Goal: Task Accomplishment & Management: Manage account settings

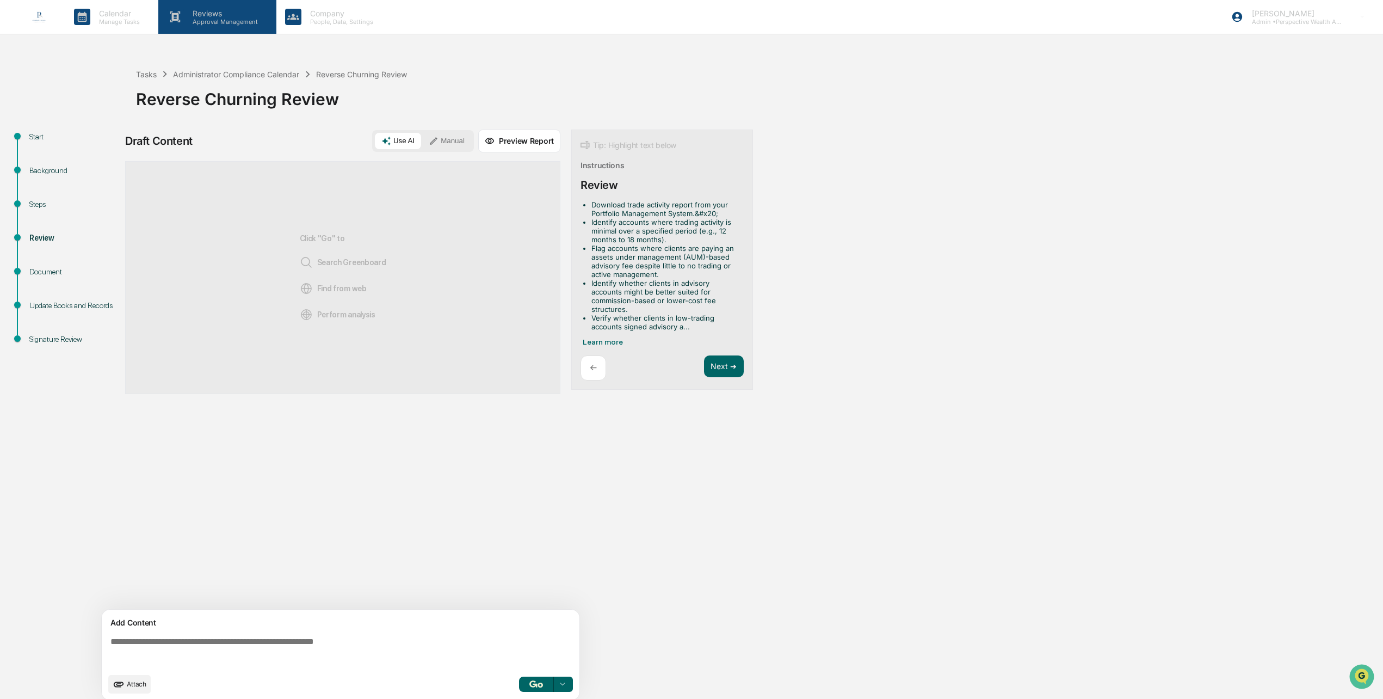
click at [212, 16] on p "Reviews" at bounding box center [223, 13] width 79 height 9
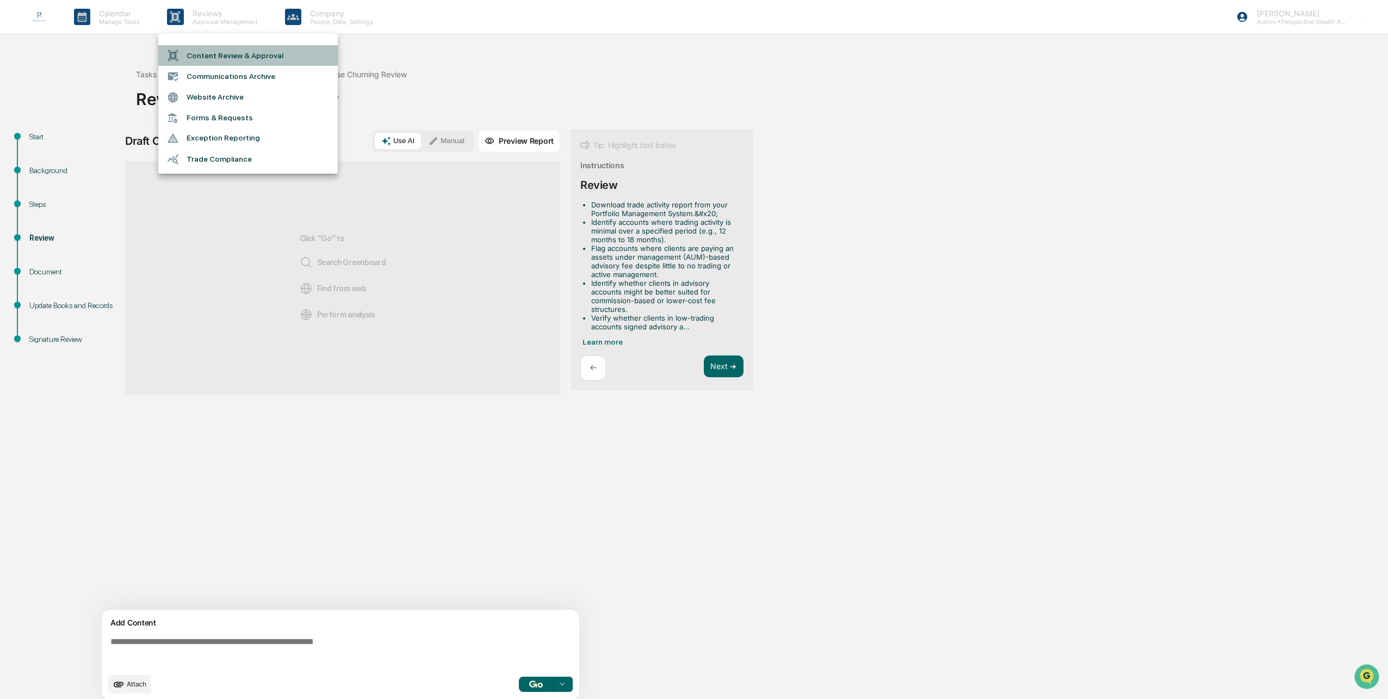
click at [221, 57] on li "Content Review & Approval" at bounding box center [248, 55] width 180 height 21
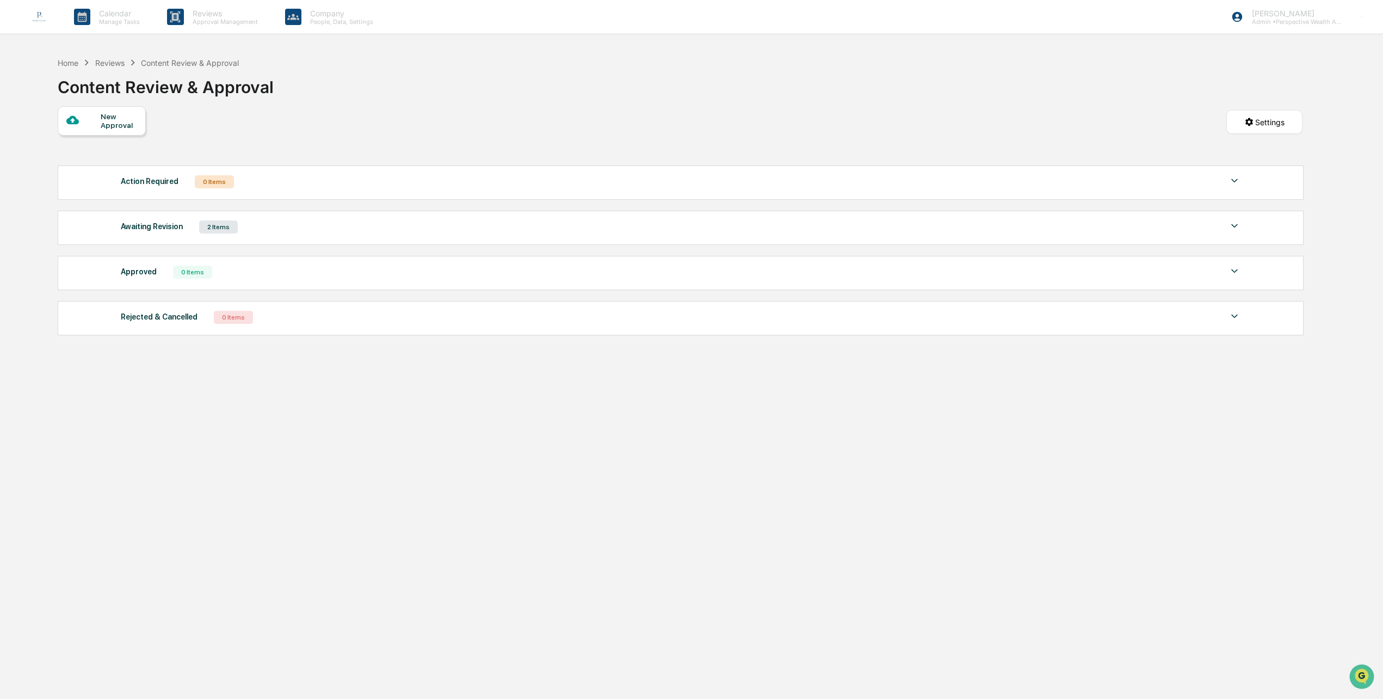
click at [203, 232] on div "2 Items" at bounding box center [218, 226] width 39 height 13
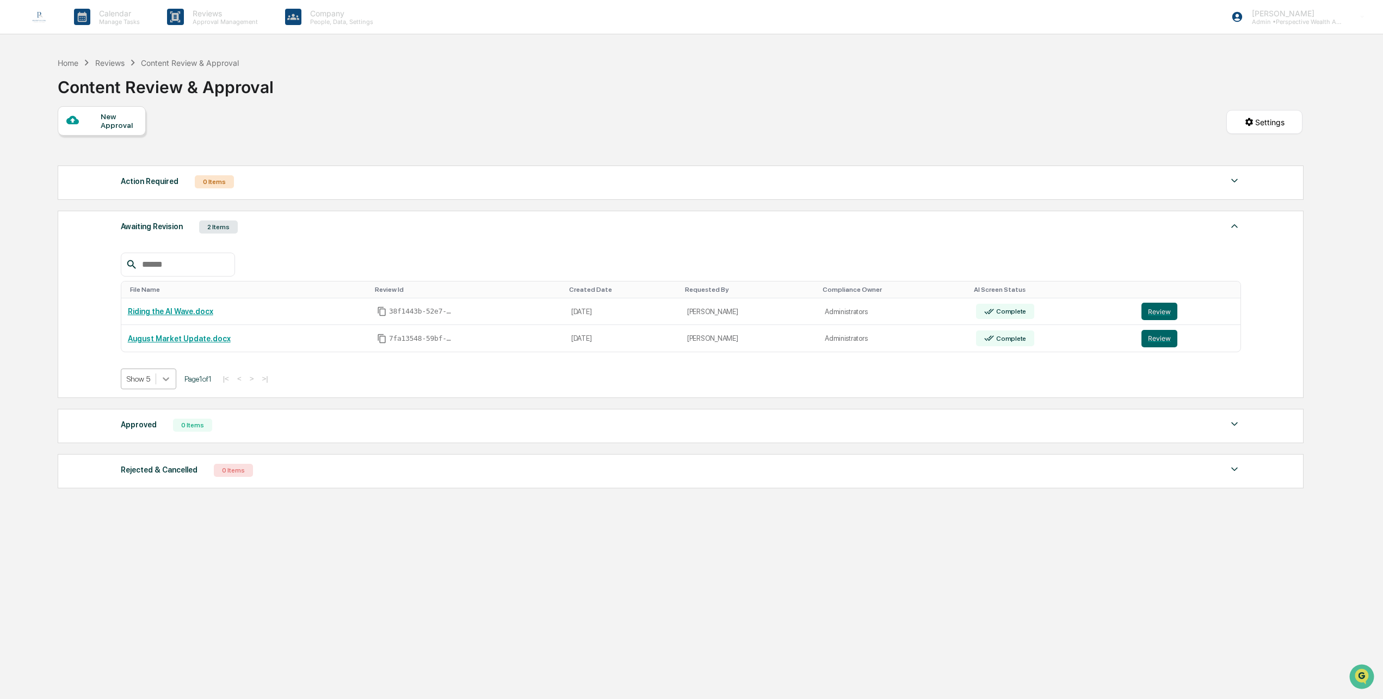
click at [165, 376] on icon at bounding box center [166, 378] width 11 height 11
click at [146, 436] on div "Show 20" at bounding box center [147, 437] width 55 height 17
click at [213, 14] on p "Reviews" at bounding box center [223, 13] width 79 height 9
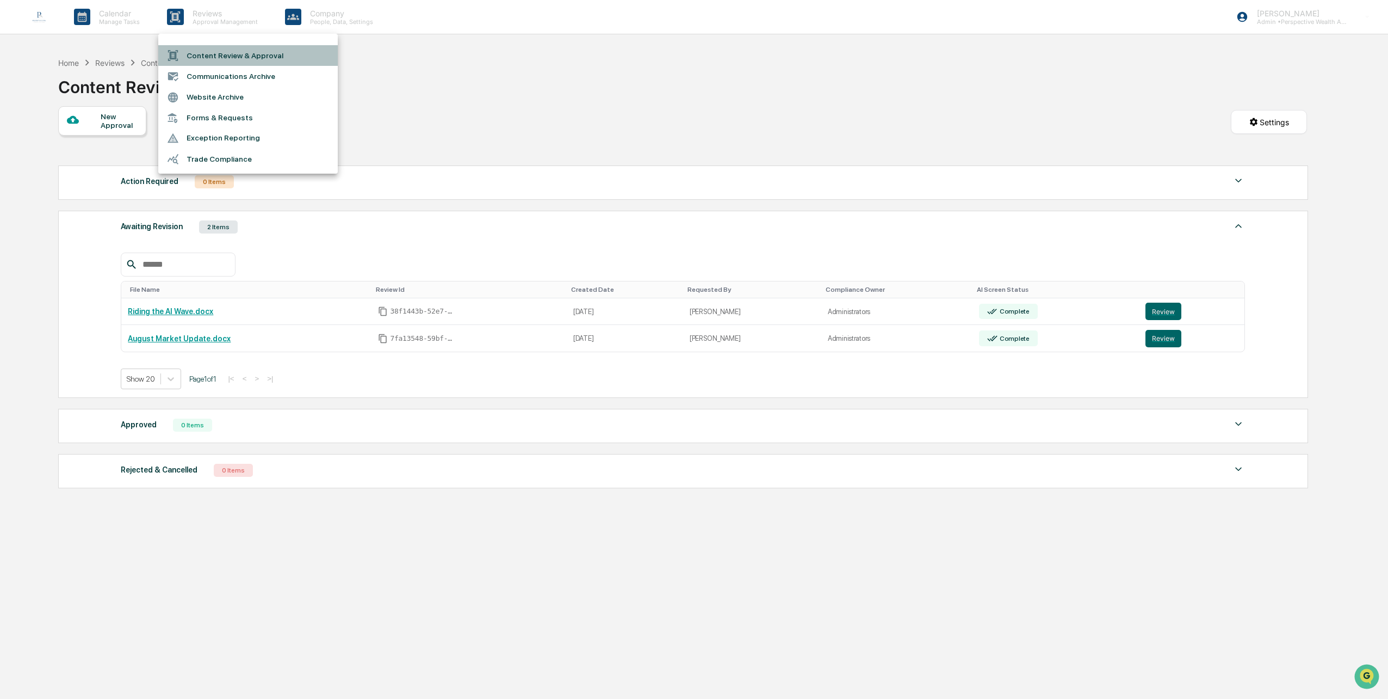
click at [230, 54] on li "Content Review & Approval" at bounding box center [248, 55] width 180 height 21
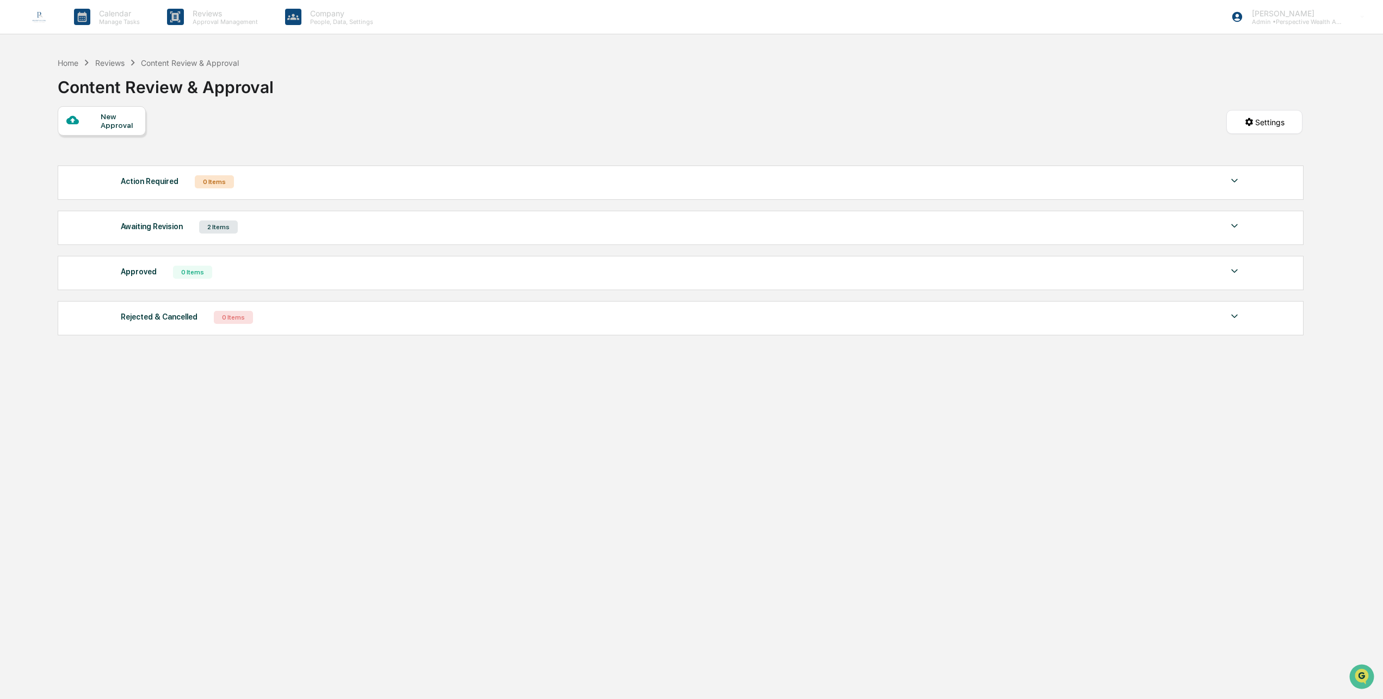
click at [1232, 229] on img at bounding box center [1234, 225] width 13 height 13
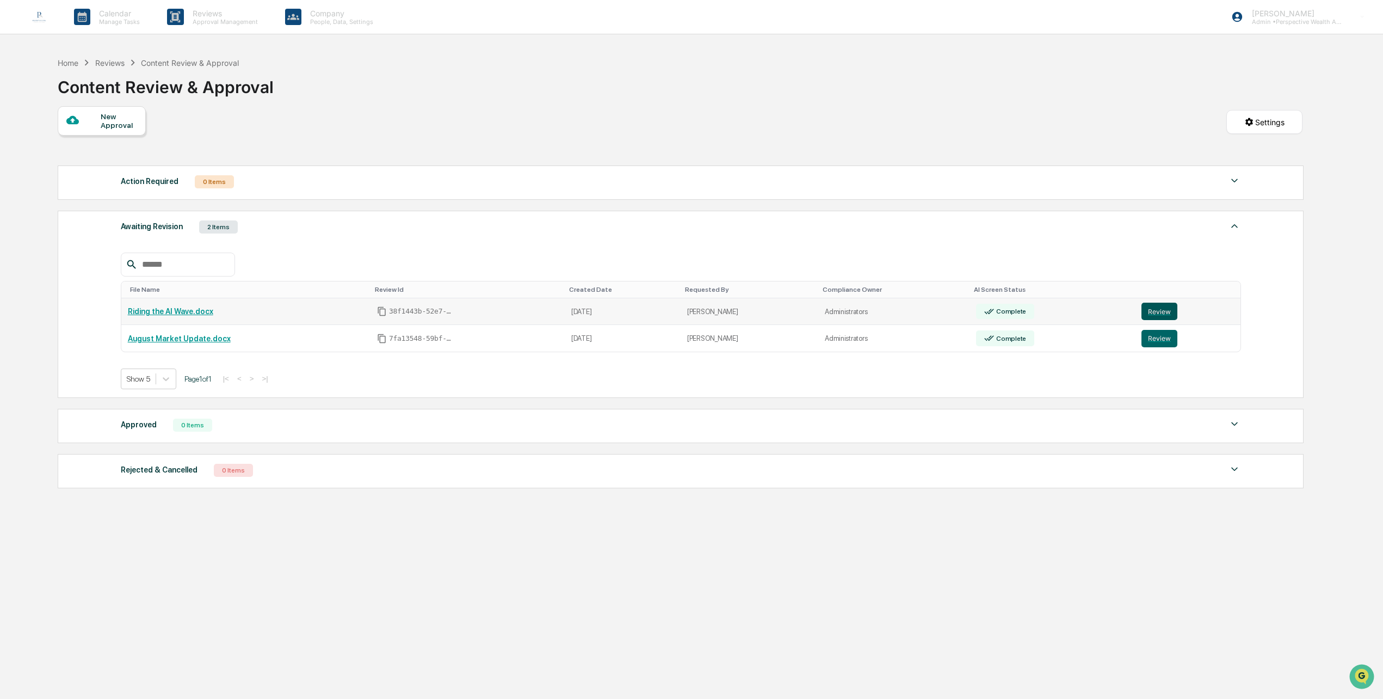
click at [1159, 317] on button "Review" at bounding box center [1159, 311] width 36 height 17
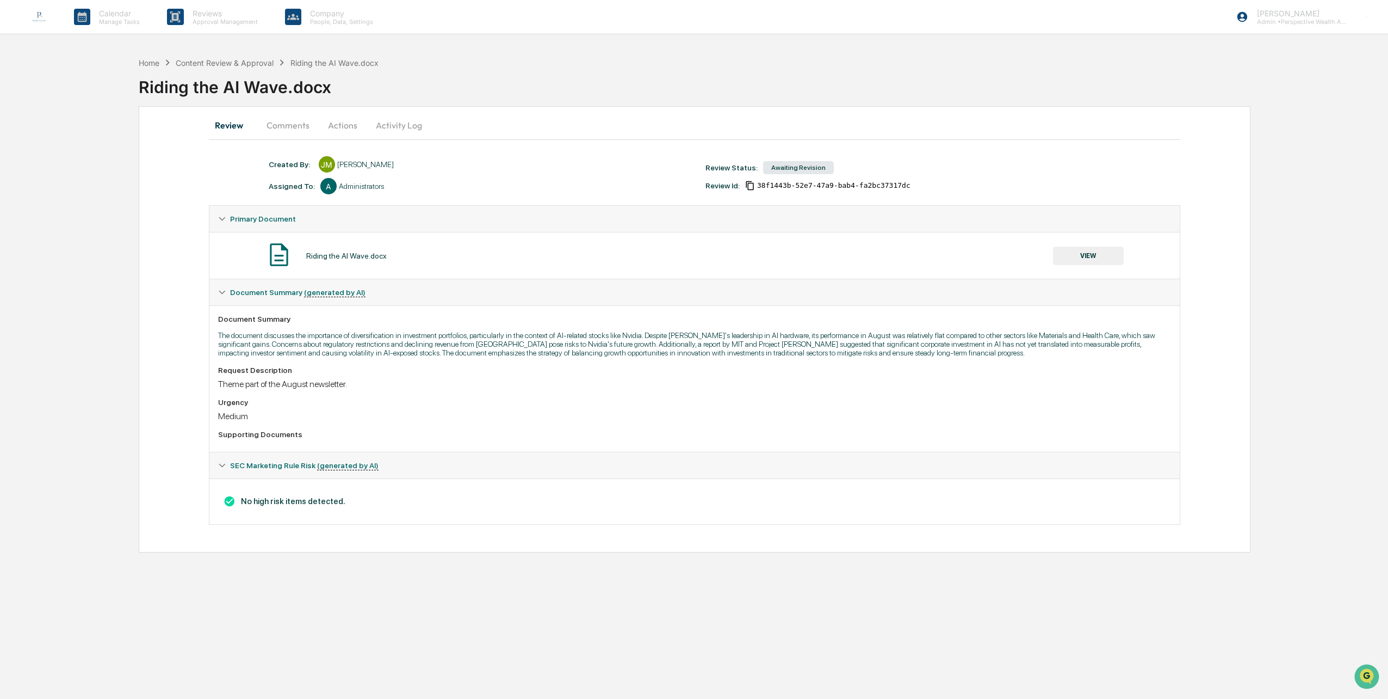
click at [1085, 257] on button "VIEW" at bounding box center [1088, 255] width 71 height 18
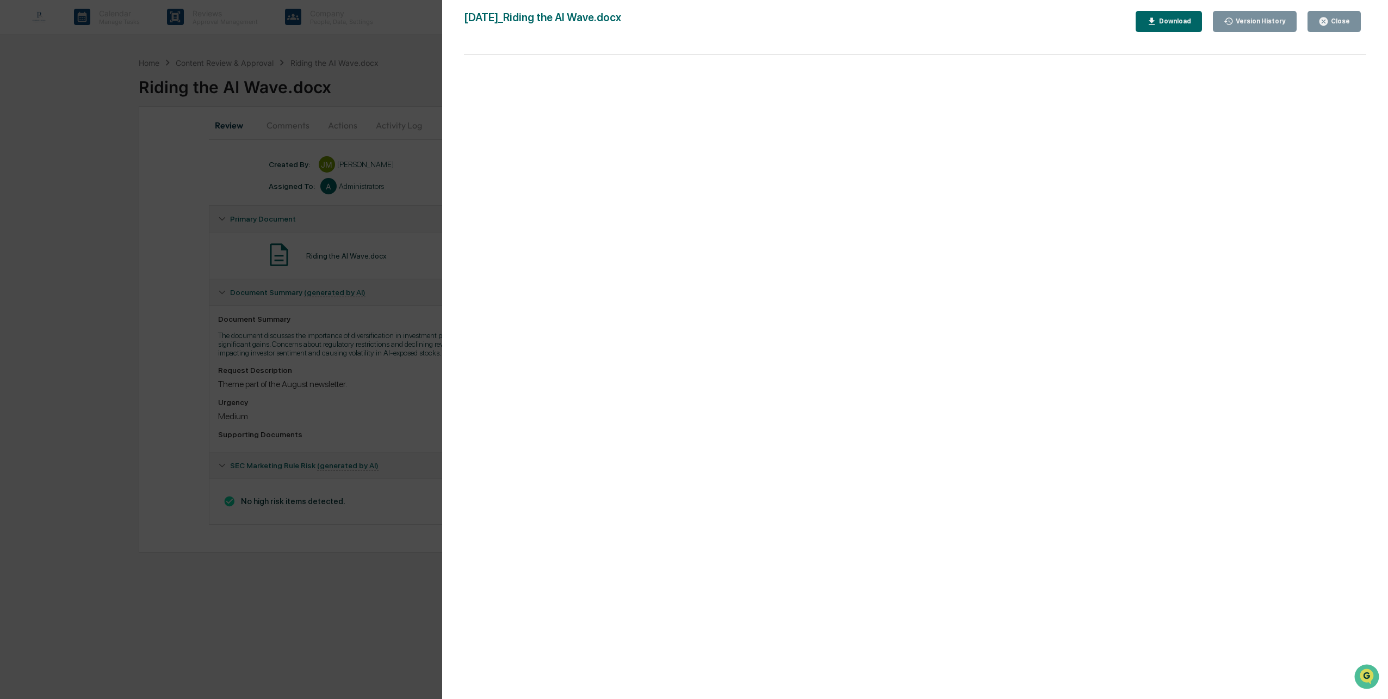
click at [1263, 21] on div "Version History" at bounding box center [1260, 21] width 52 height 8
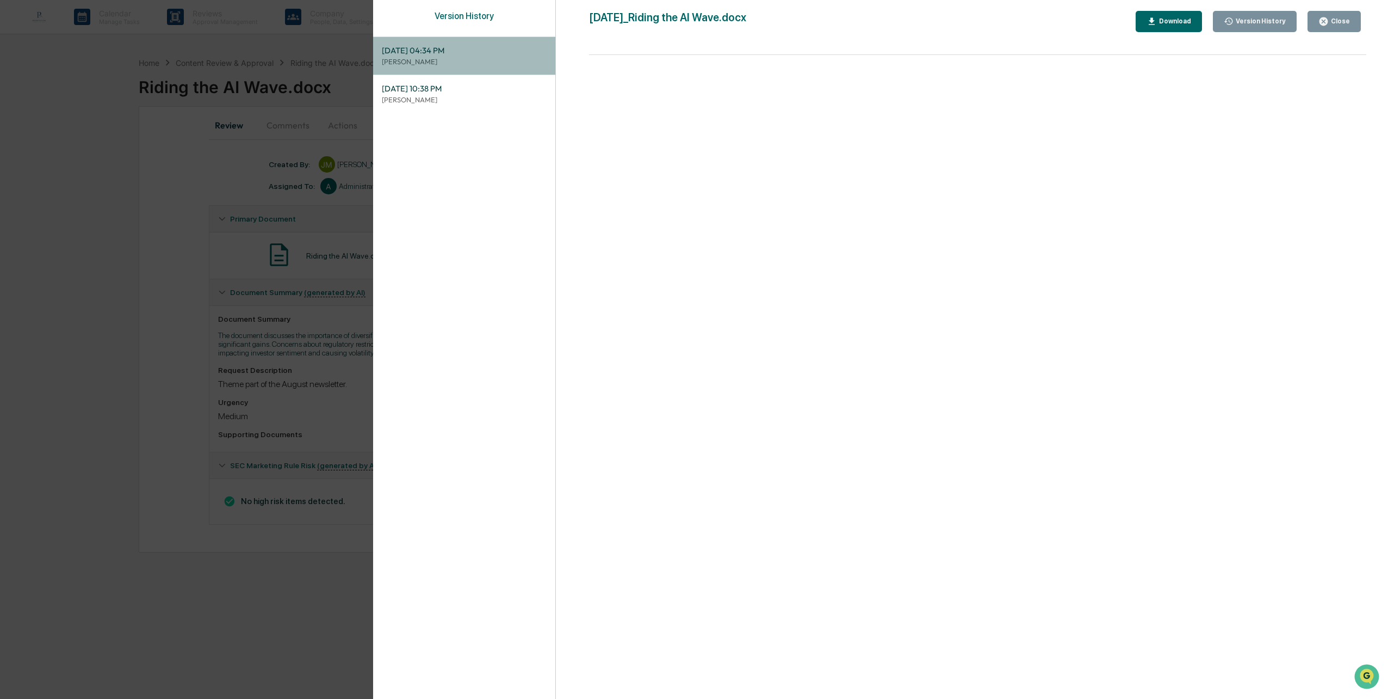
click at [471, 67] on div "[DATE] 04:34 PM [PERSON_NAME]" at bounding box center [464, 56] width 182 height 38
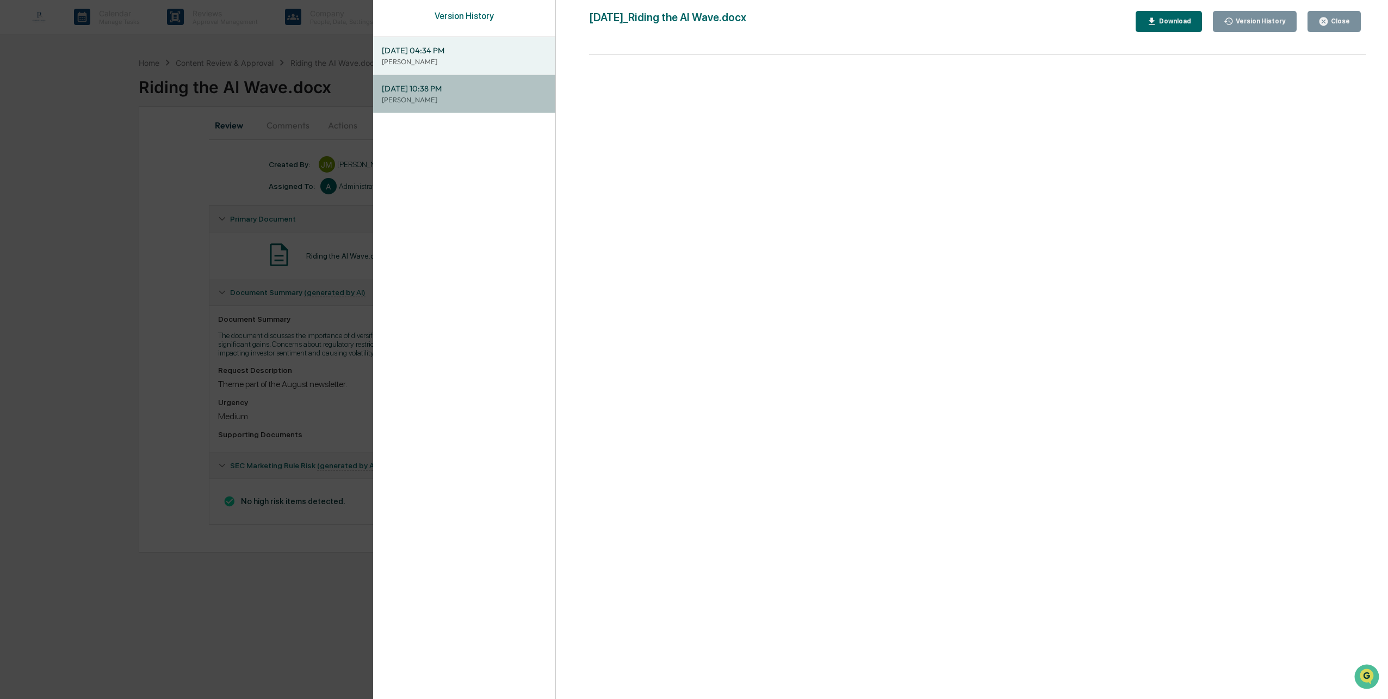
click at [472, 98] on p "[PERSON_NAME]" at bounding box center [464, 100] width 165 height 10
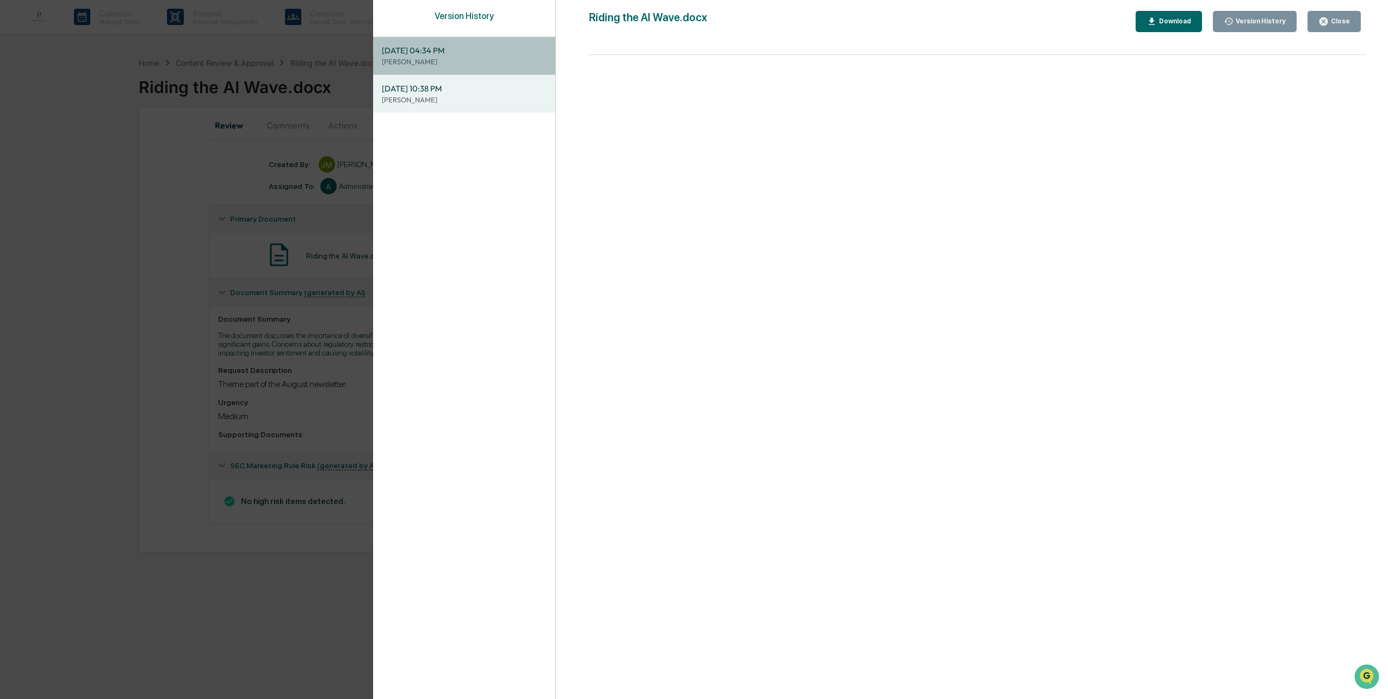
click at [469, 67] on div "[DATE] 04:34 PM [PERSON_NAME]" at bounding box center [464, 56] width 182 height 38
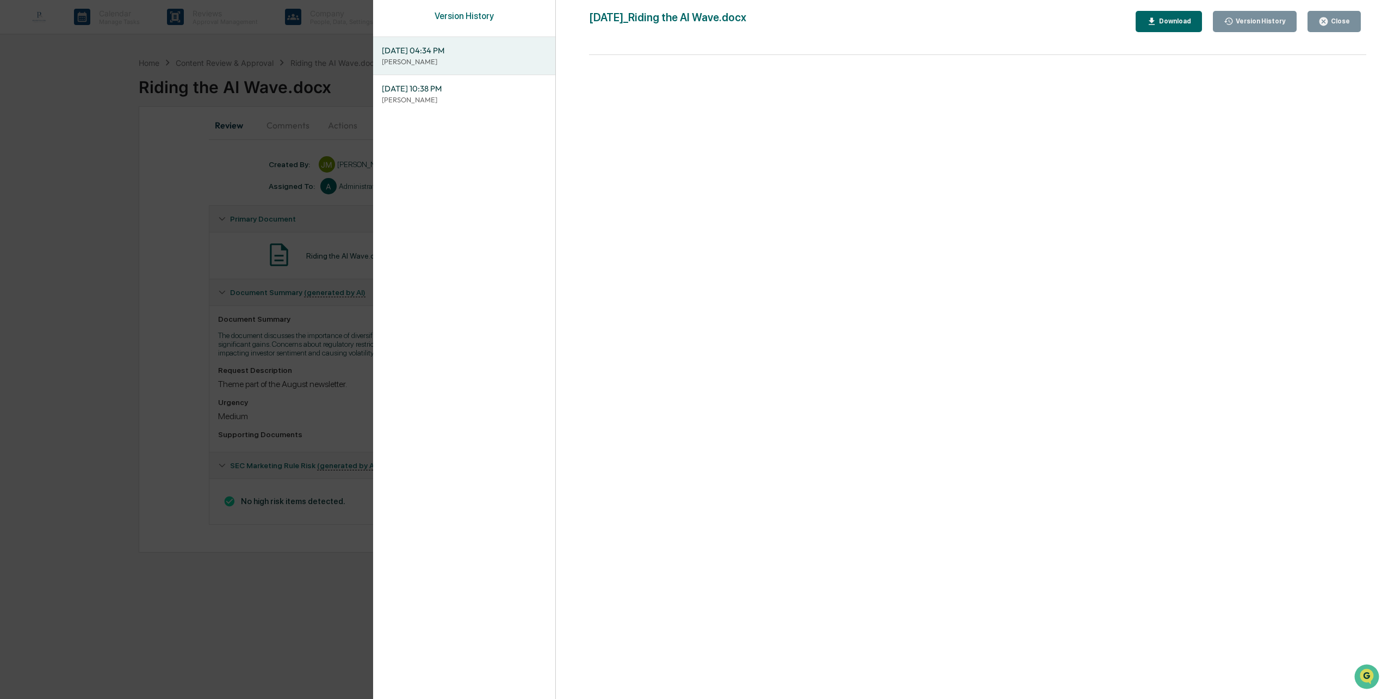
click at [1173, 21] on div "Download" at bounding box center [1174, 21] width 34 height 8
click at [1344, 21] on div "Close" at bounding box center [1339, 21] width 21 height 8
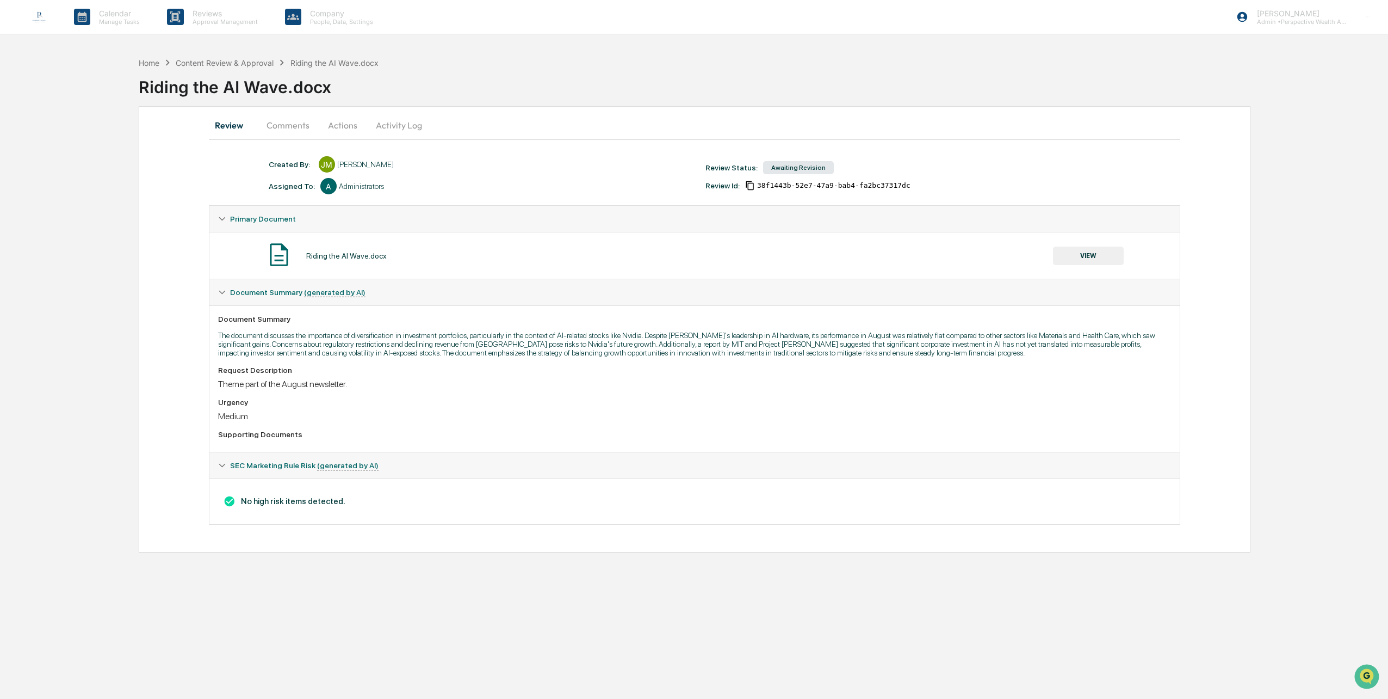
click at [1081, 255] on button "VIEW" at bounding box center [1088, 255] width 71 height 18
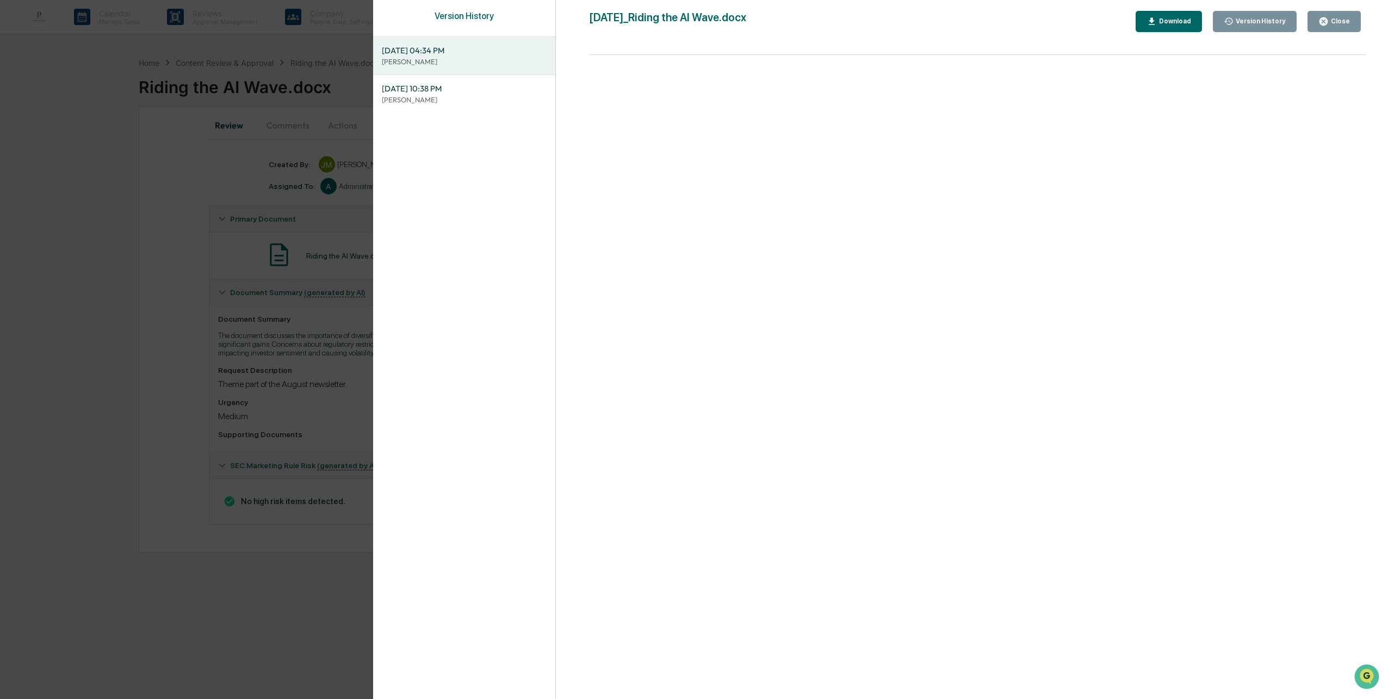
click at [1187, 25] on div "Download" at bounding box center [1174, 21] width 34 height 8
click at [1338, 18] on div "Close" at bounding box center [1339, 21] width 21 height 8
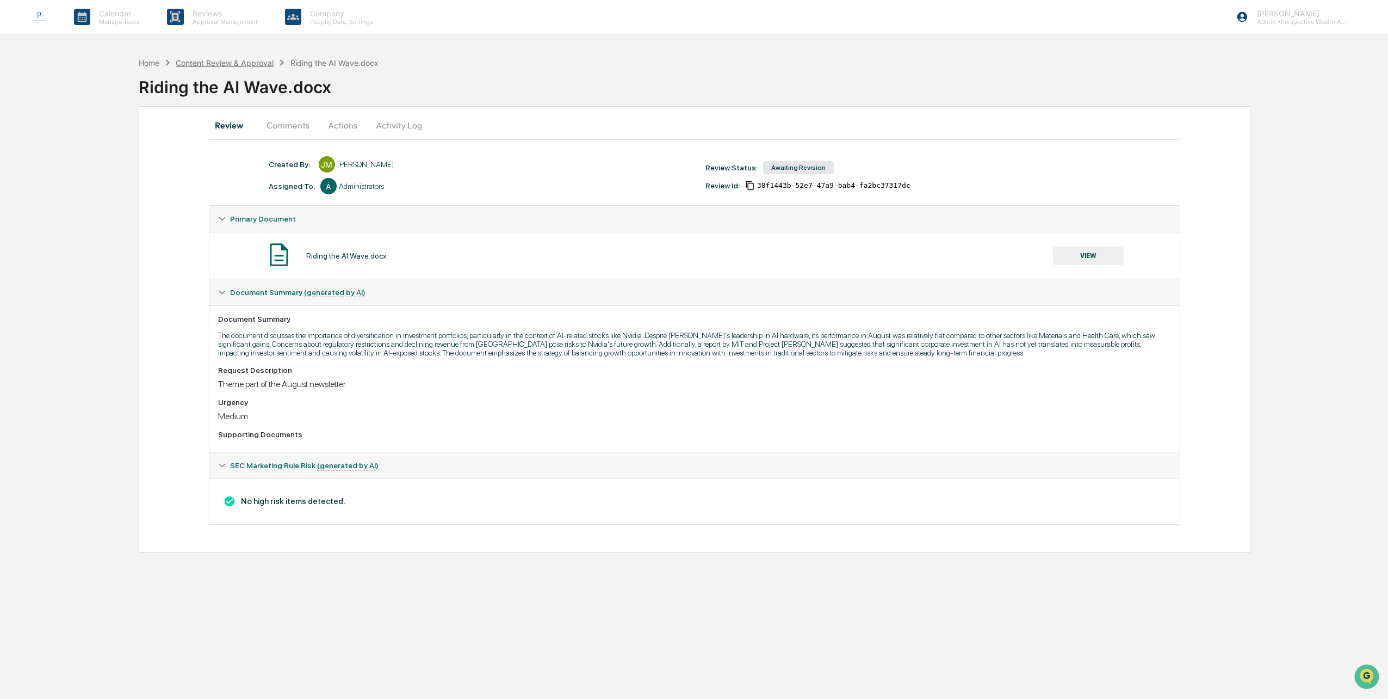
click at [246, 60] on div "Content Review & Approval" at bounding box center [225, 62] width 98 height 9
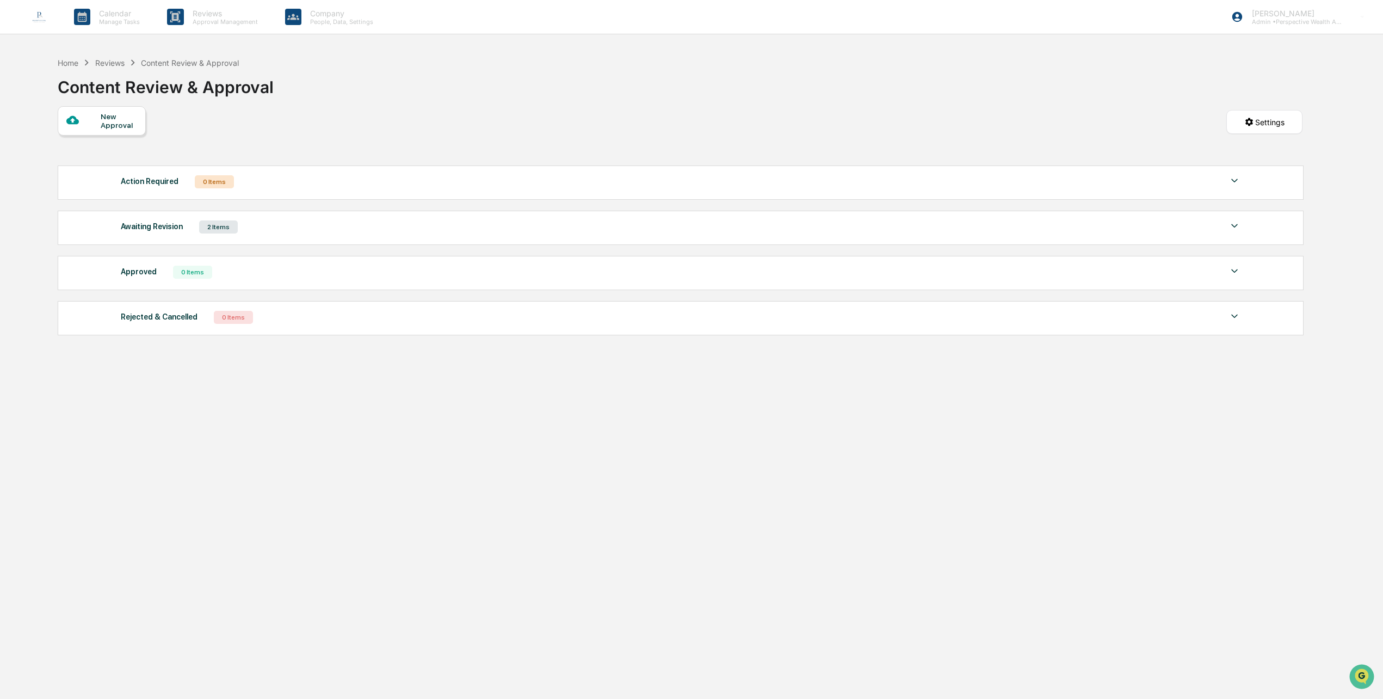
click at [252, 223] on div "Awaiting Revision 2 Items" at bounding box center [681, 226] width 1120 height 15
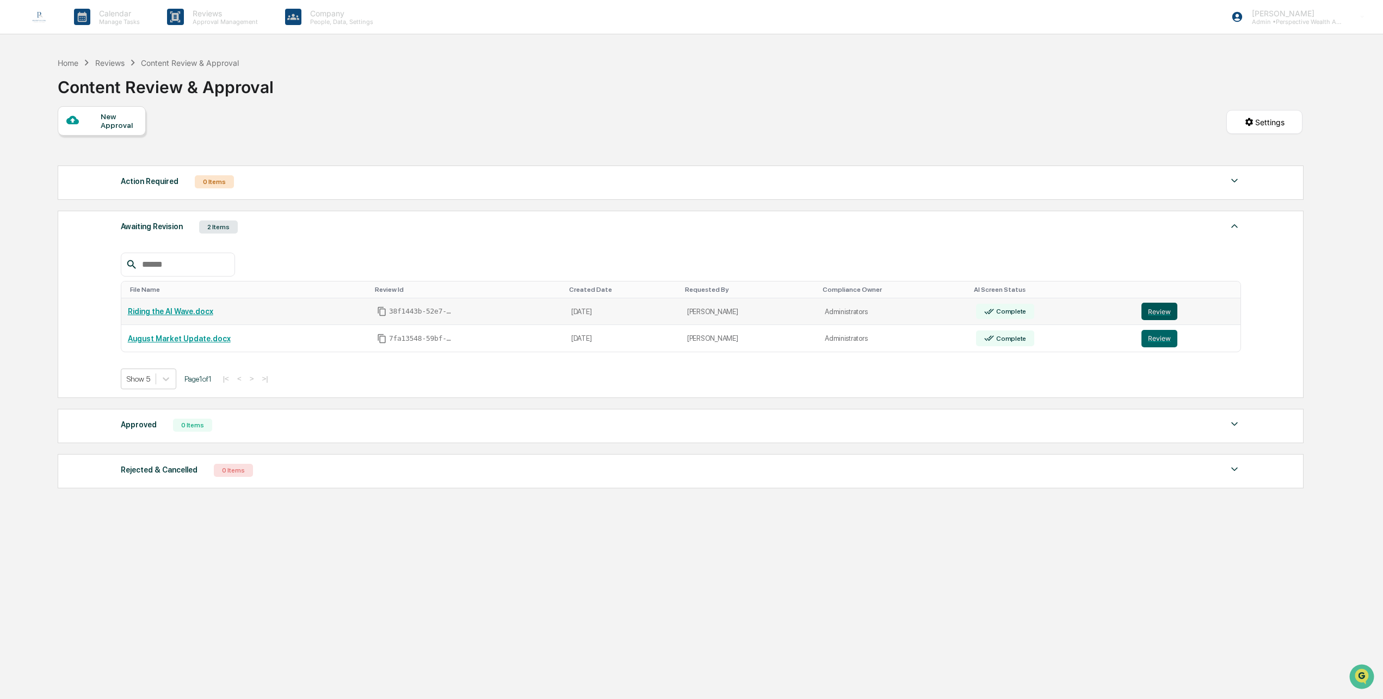
click at [1159, 312] on button "Review" at bounding box center [1159, 311] width 36 height 17
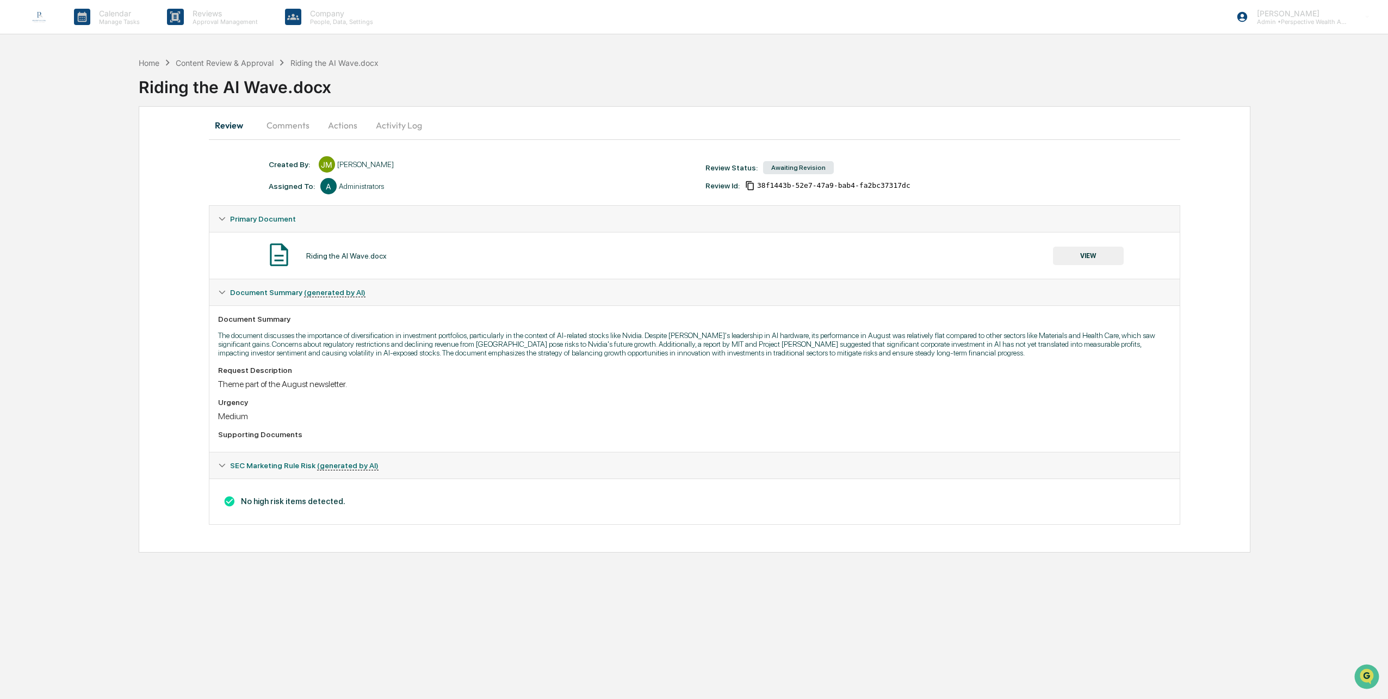
click at [295, 127] on button "Comments" at bounding box center [288, 125] width 60 height 26
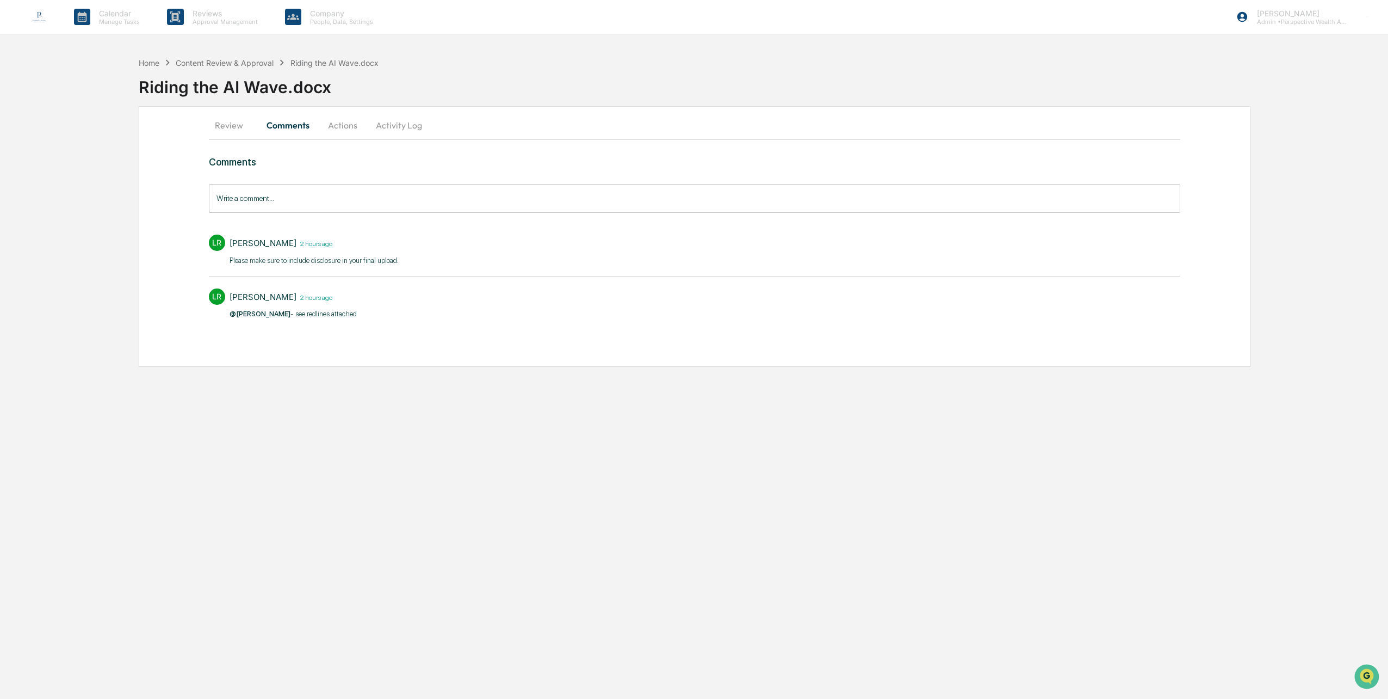
click at [342, 122] on button "Actions" at bounding box center [342, 125] width 49 height 26
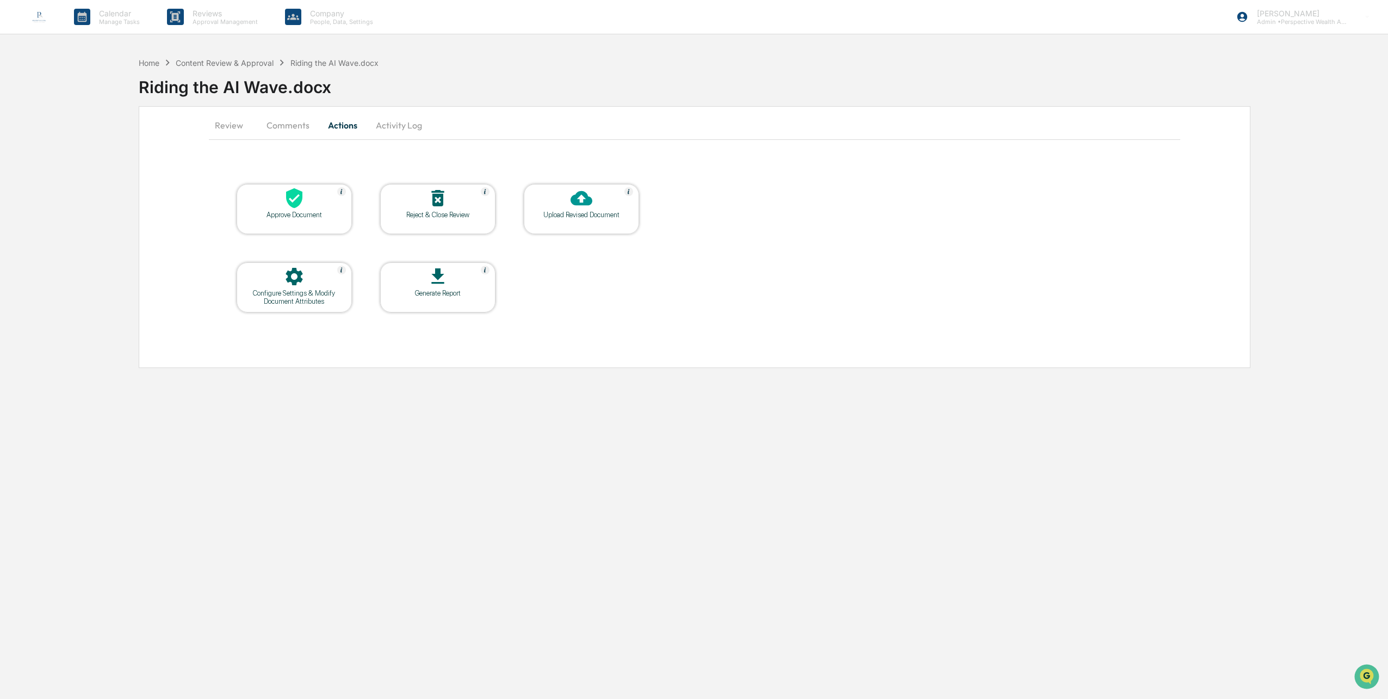
click at [602, 214] on div "Upload Revised Document" at bounding box center [582, 215] width 98 height 8
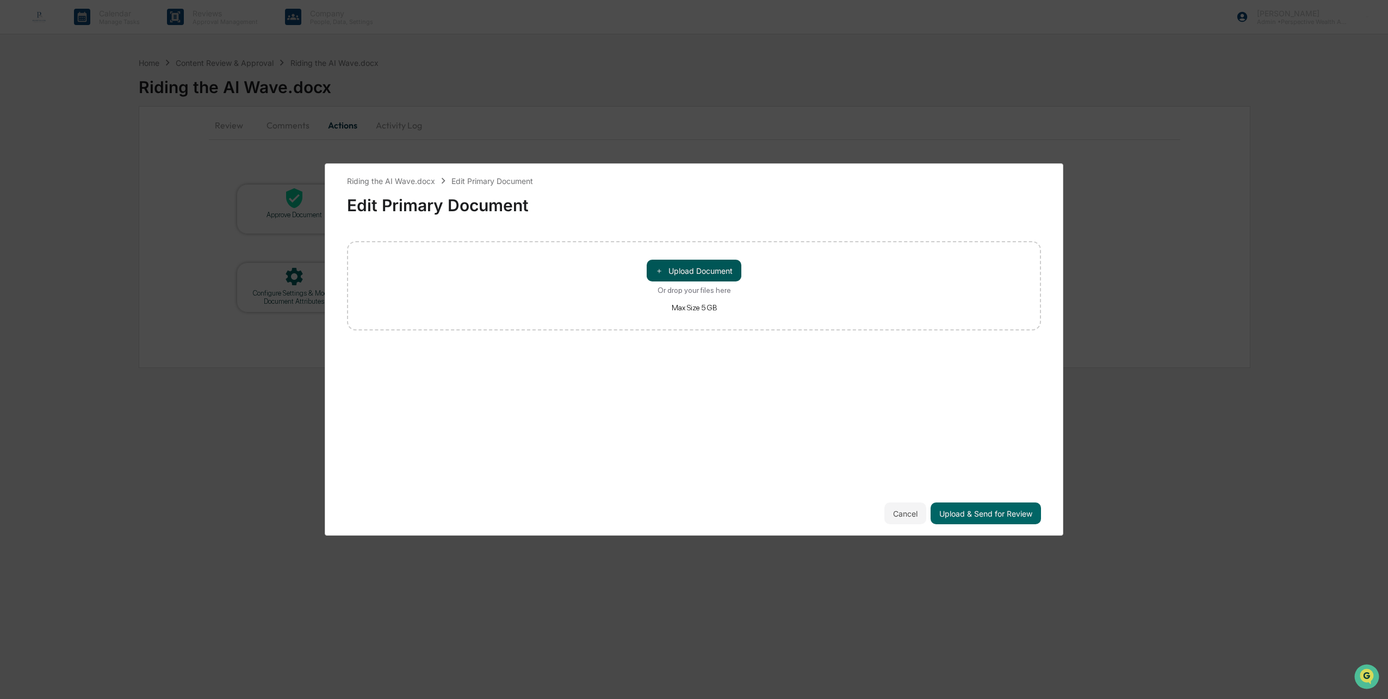
click at [701, 271] on button "＋ Upload Document" at bounding box center [694, 271] width 95 height 22
click at [981, 511] on button "Upload & Send for Review" at bounding box center [986, 513] width 110 height 22
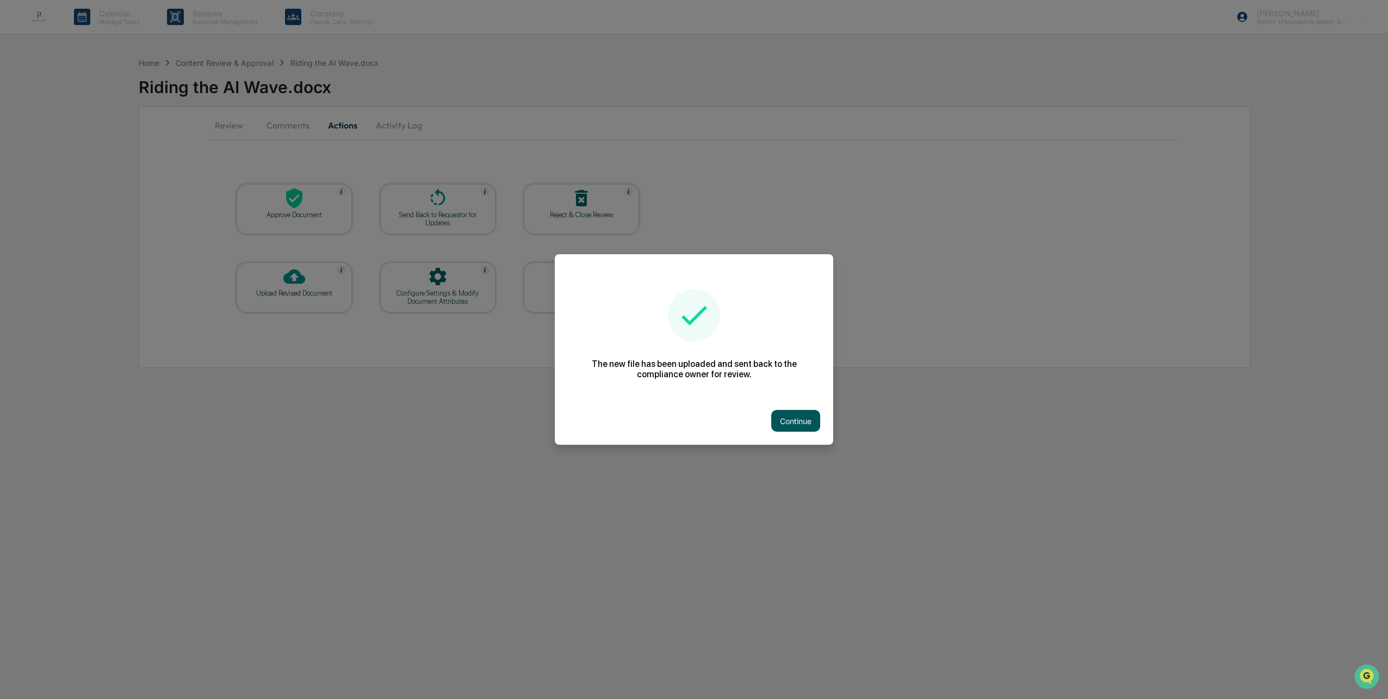
click at [797, 419] on button "Continue" at bounding box center [795, 421] width 49 height 22
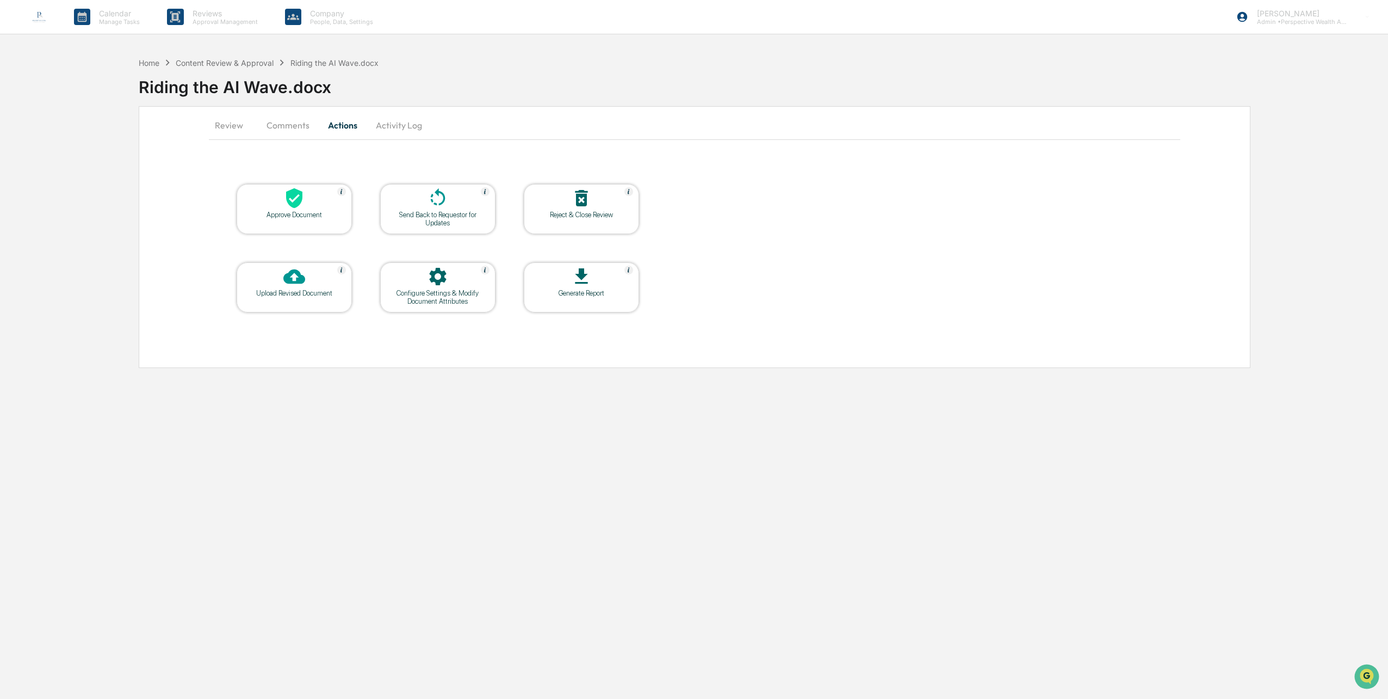
click at [297, 129] on button "Comments" at bounding box center [288, 125] width 60 height 26
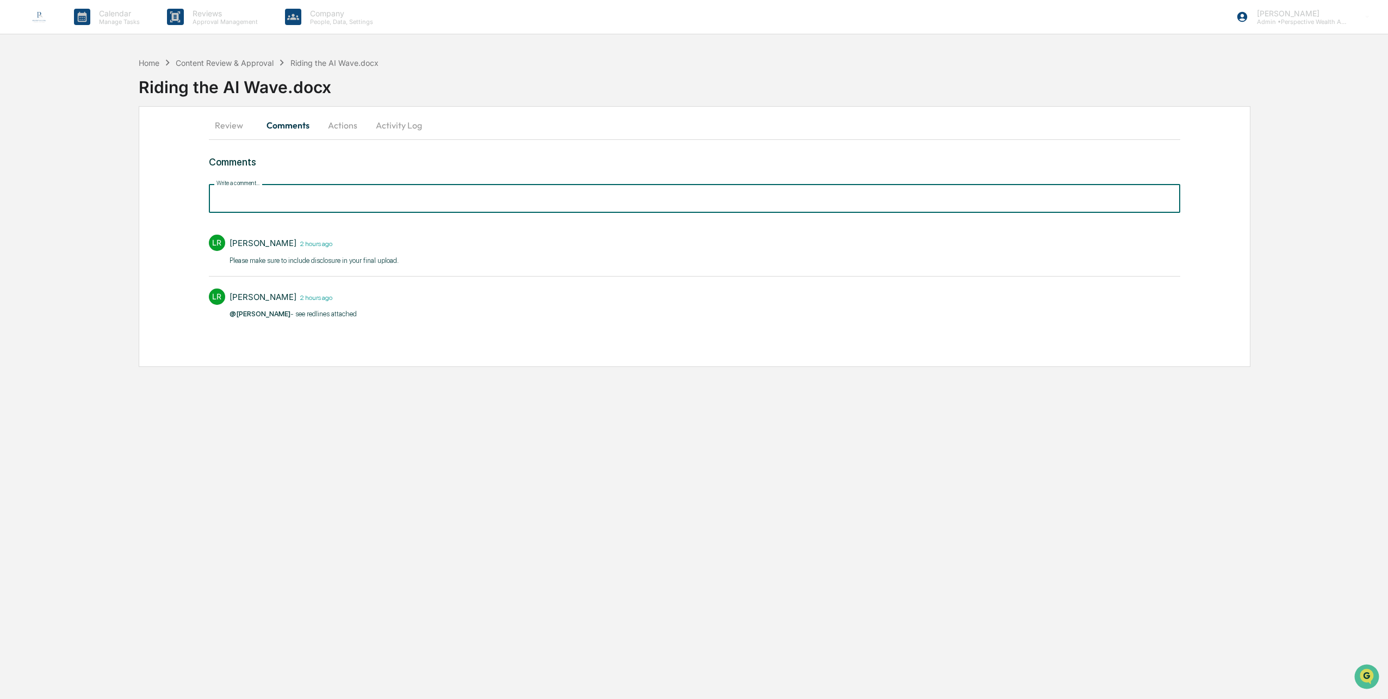
click at [288, 206] on input "Write a comment..." at bounding box center [695, 198] width 972 height 29
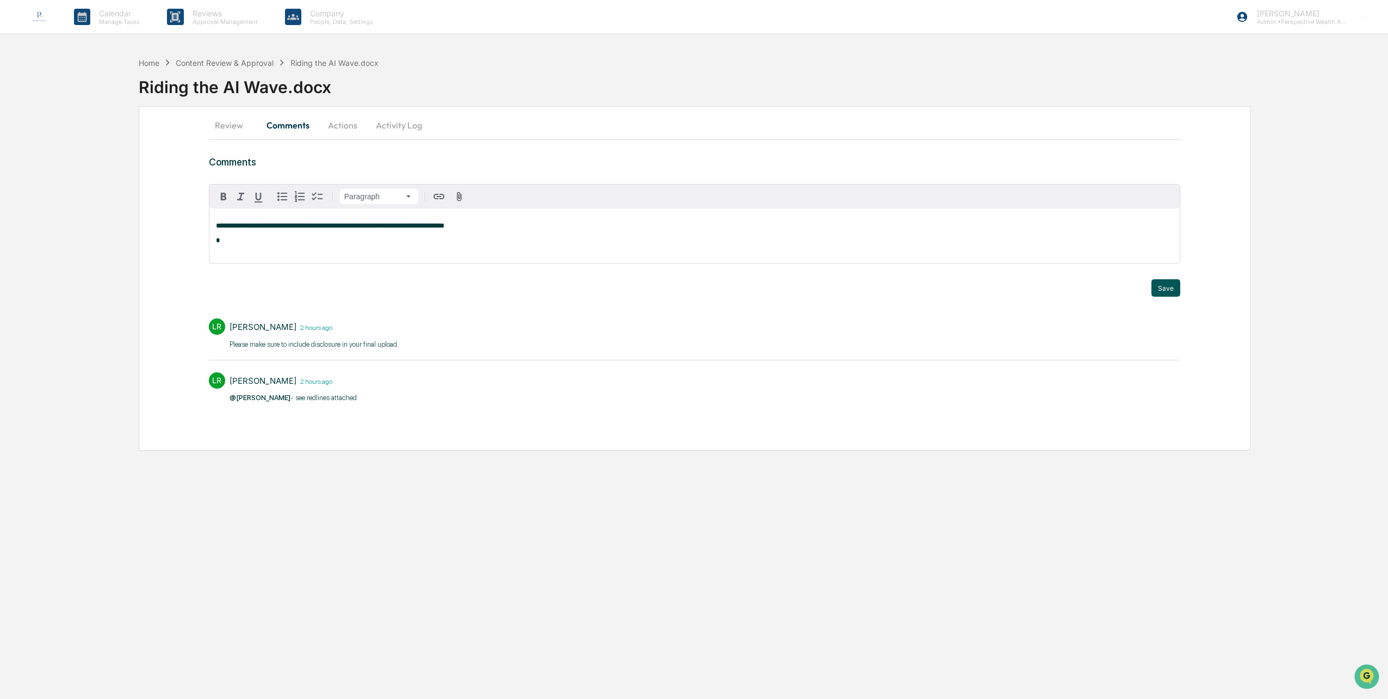
click at [1173, 288] on button "Save" at bounding box center [1166, 287] width 29 height 17
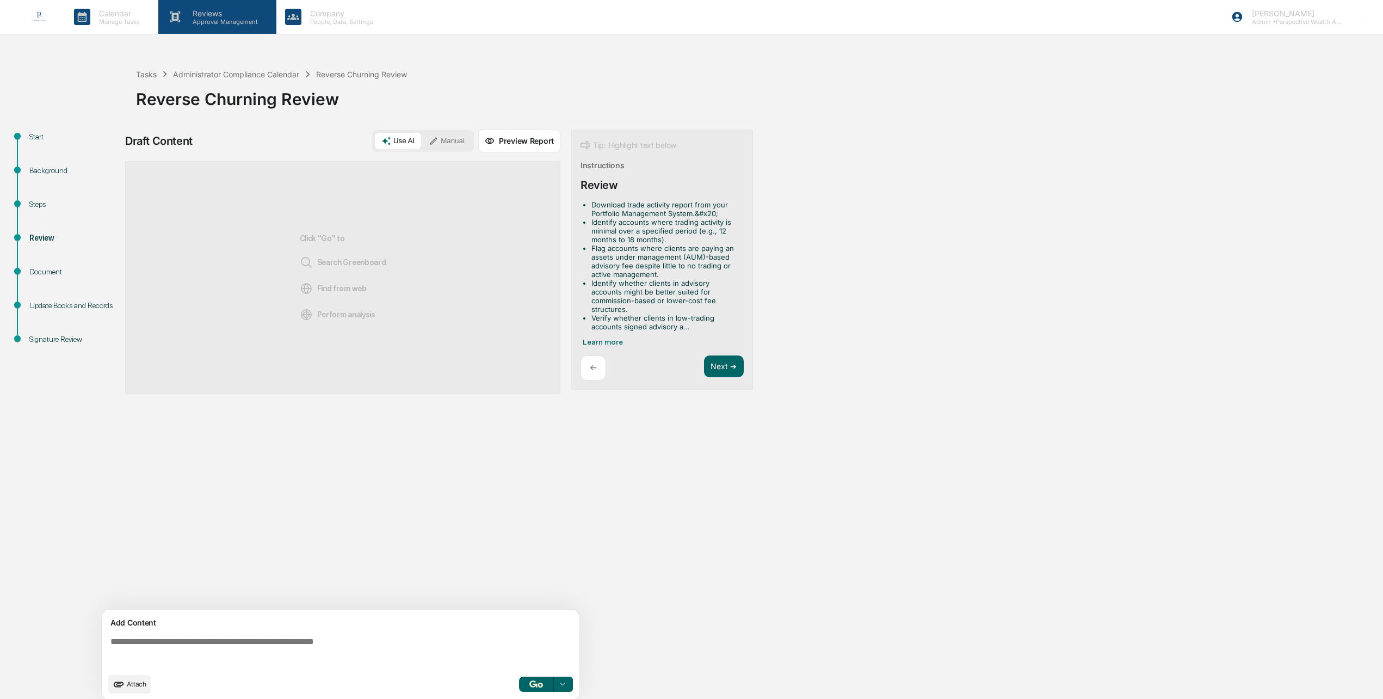
click at [224, 22] on p "Approval Management" at bounding box center [223, 22] width 79 height 8
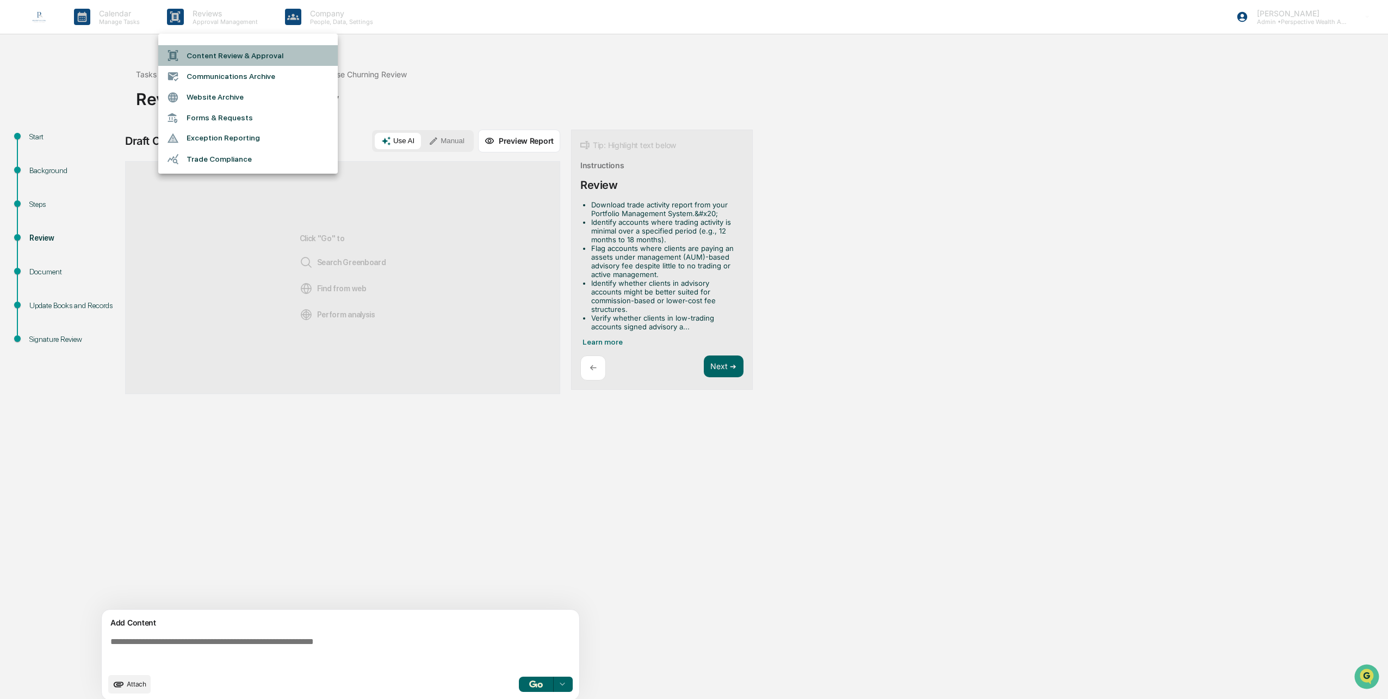
click at [234, 51] on li "Content Review & Approval" at bounding box center [248, 55] width 180 height 21
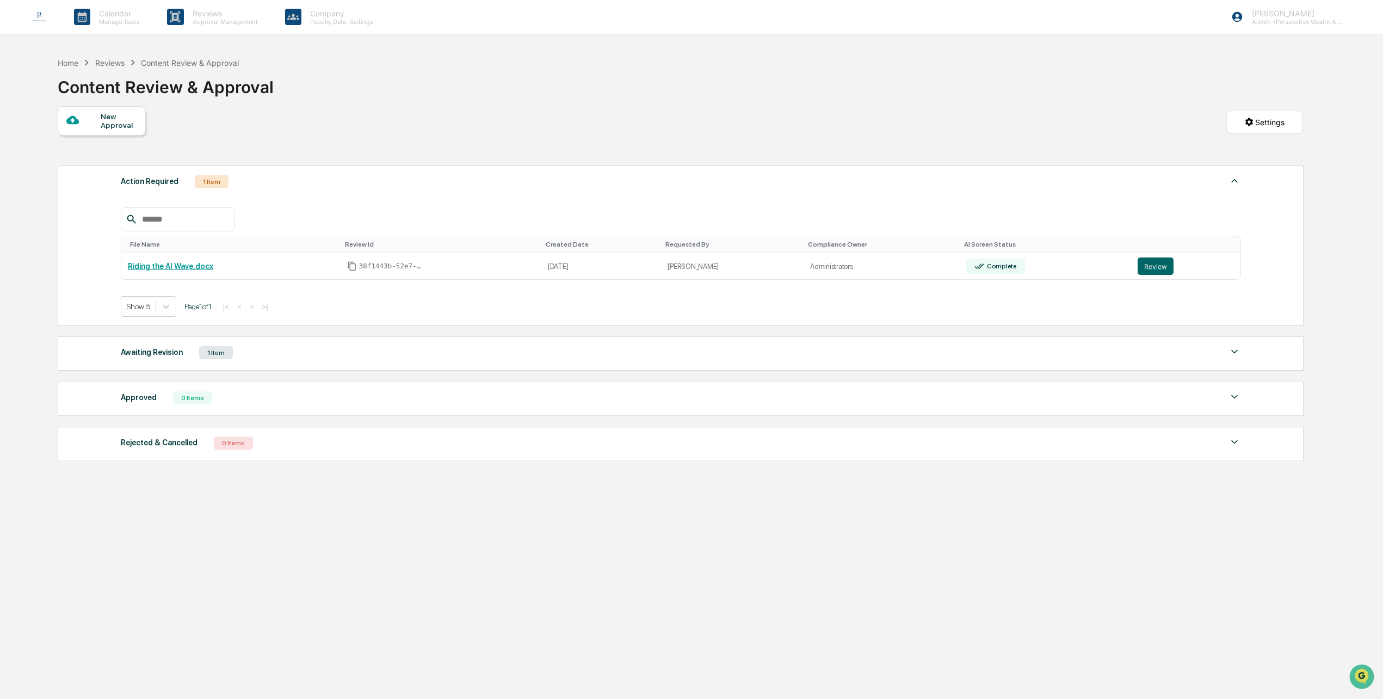
click at [121, 63] on div "Reviews" at bounding box center [109, 62] width 29 height 9
click at [118, 61] on div "Reviews" at bounding box center [109, 62] width 29 height 9
click at [184, 61] on div "Content Review & Approval" at bounding box center [190, 62] width 98 height 9
click at [67, 66] on div "Home" at bounding box center [68, 62] width 21 height 9
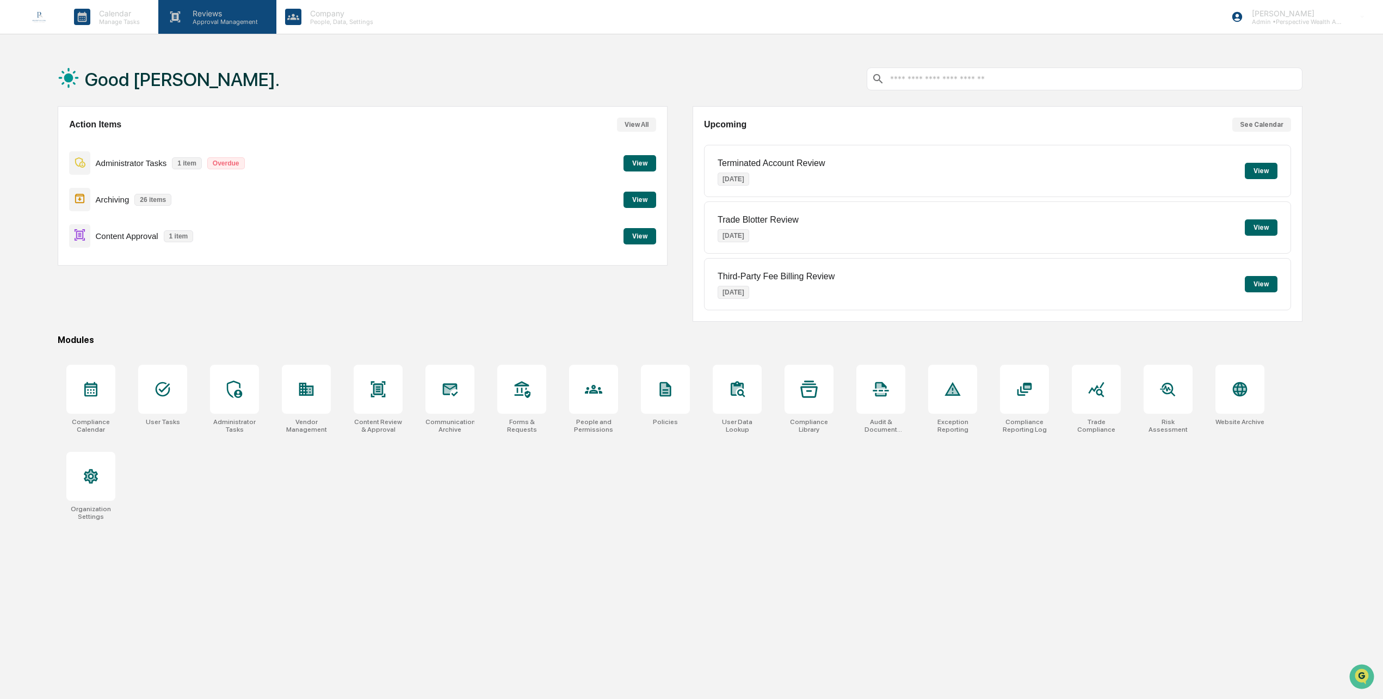
click at [222, 18] on p "Approval Management" at bounding box center [223, 22] width 79 height 8
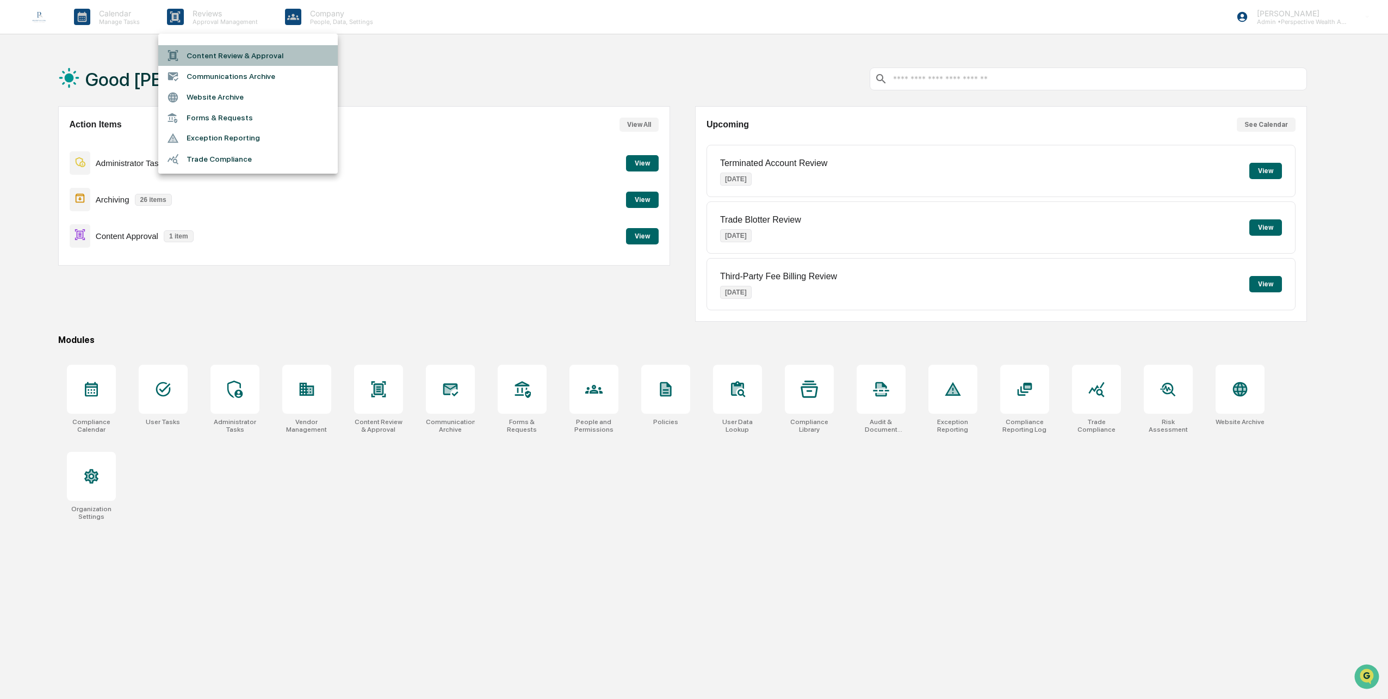
click at [227, 55] on li "Content Review & Approval" at bounding box center [248, 55] width 180 height 21
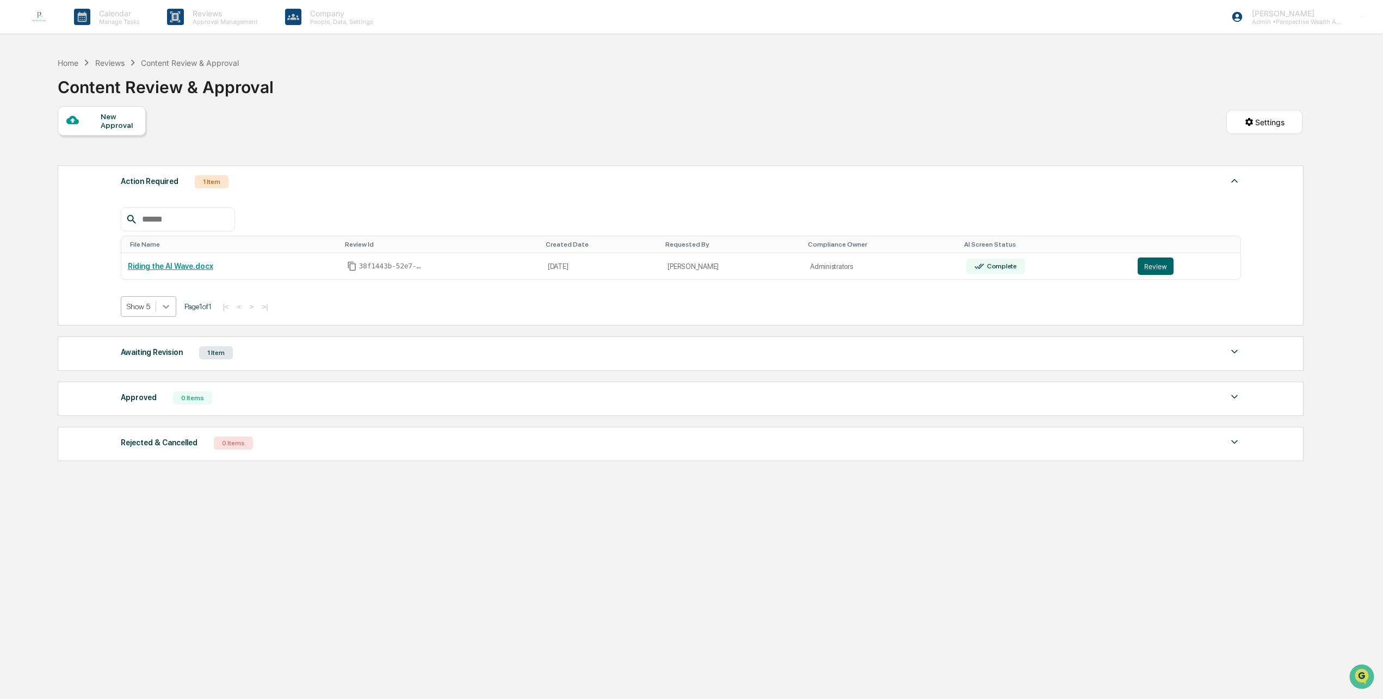
click at [163, 308] on icon at bounding box center [166, 306] width 11 height 11
click at [161, 262] on link "Riding the AI Wave.docx" at bounding box center [170, 266] width 85 height 9
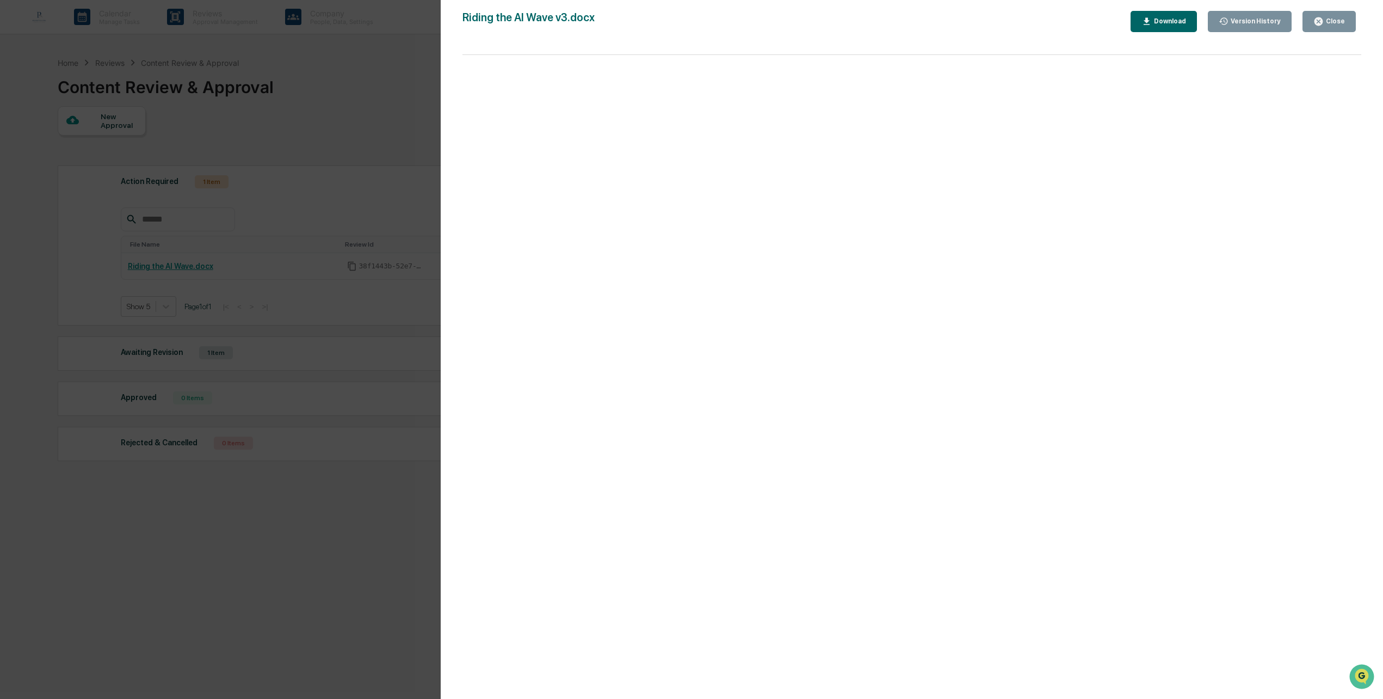
click at [1316, 17] on icon "button" at bounding box center [1318, 21] width 10 height 10
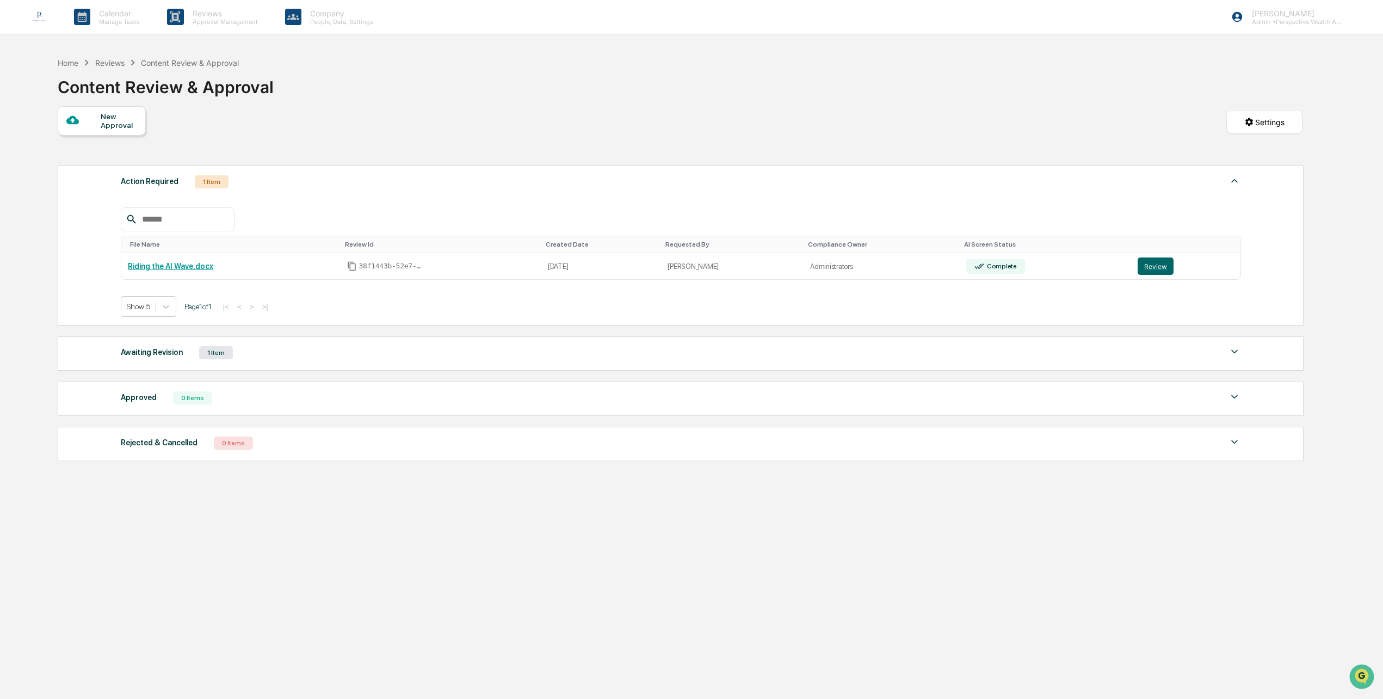
click at [202, 351] on div "1 Item" at bounding box center [216, 352] width 34 height 13
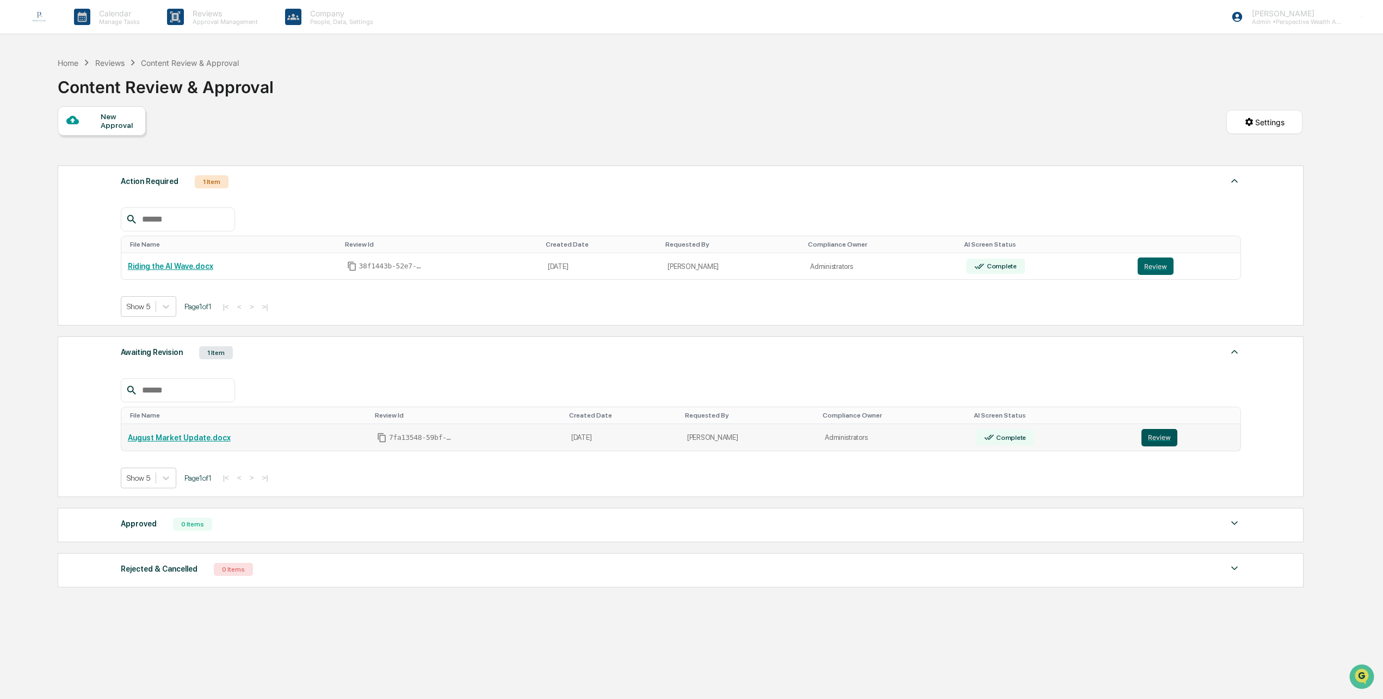
click at [1149, 439] on button "Review" at bounding box center [1159, 437] width 36 height 17
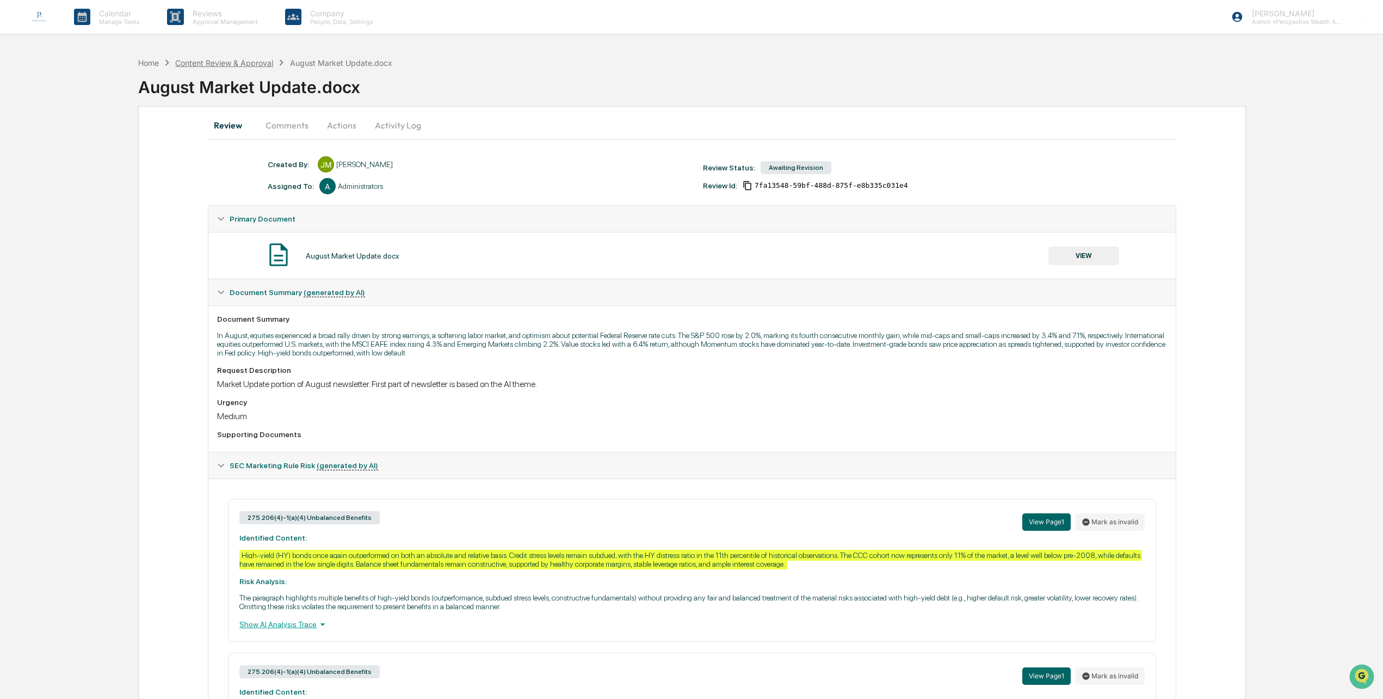
click at [238, 60] on div "Content Review & Approval" at bounding box center [224, 62] width 98 height 9
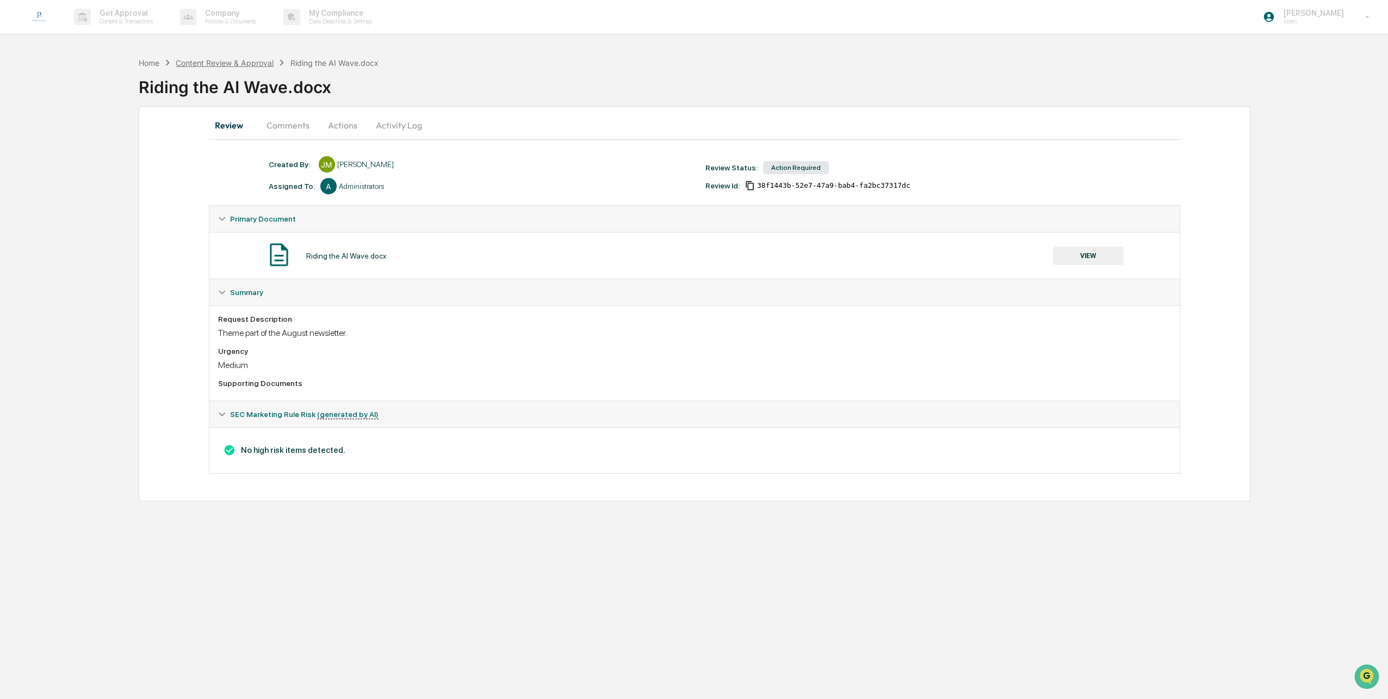
click at [223, 62] on div "Content Review & Approval" at bounding box center [225, 62] width 98 height 9
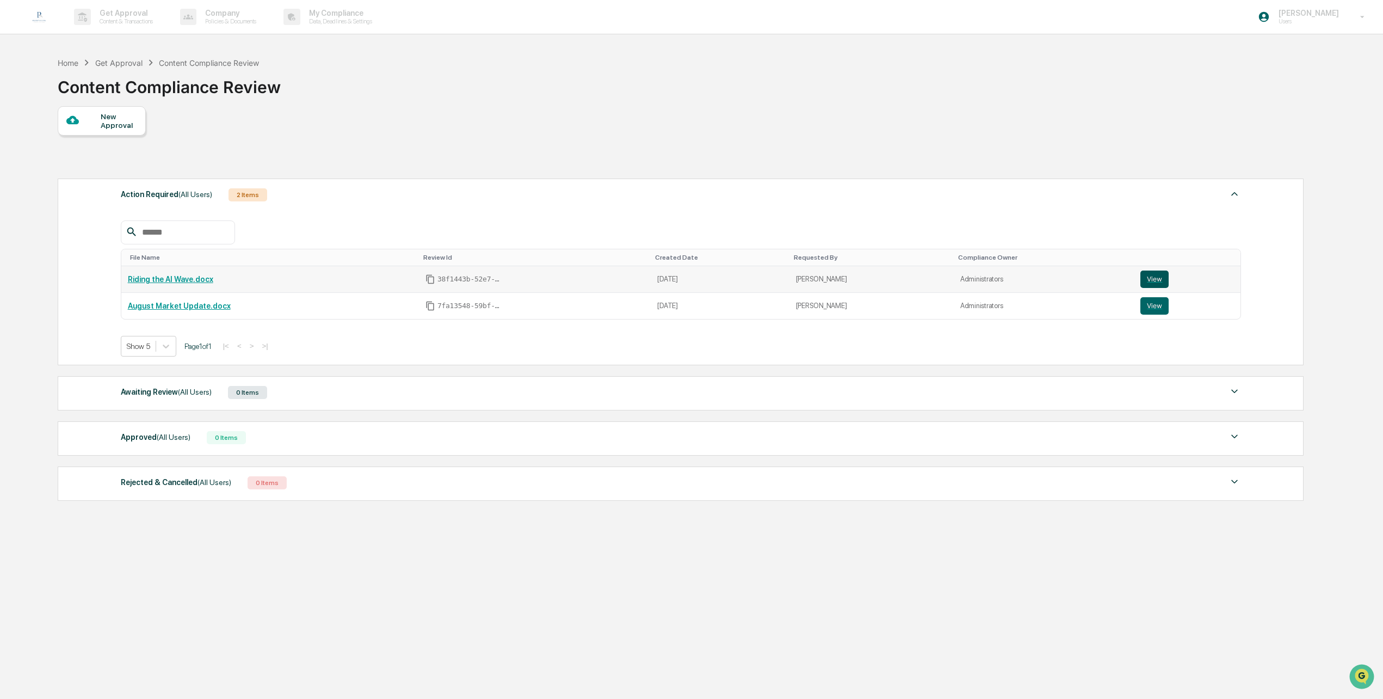
click at [1152, 278] on button "View" at bounding box center [1154, 278] width 28 height 17
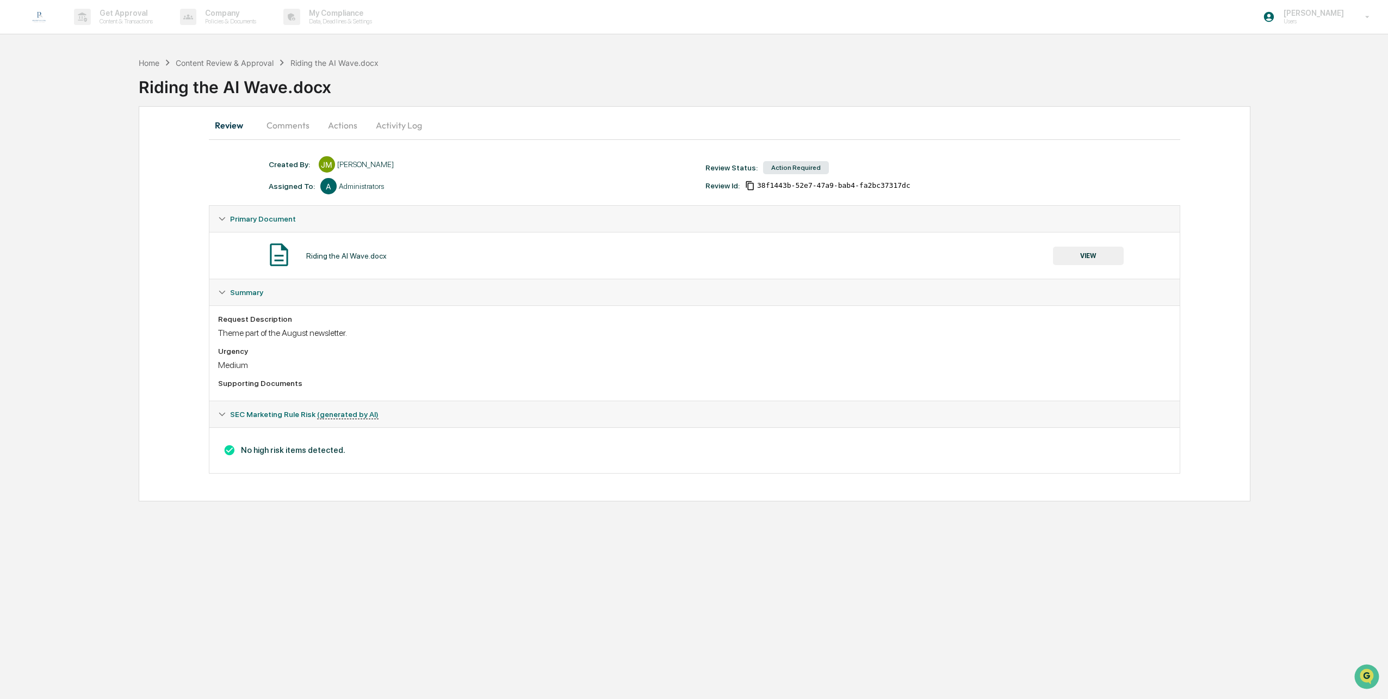
click at [293, 126] on button "Comments" at bounding box center [288, 125] width 60 height 26
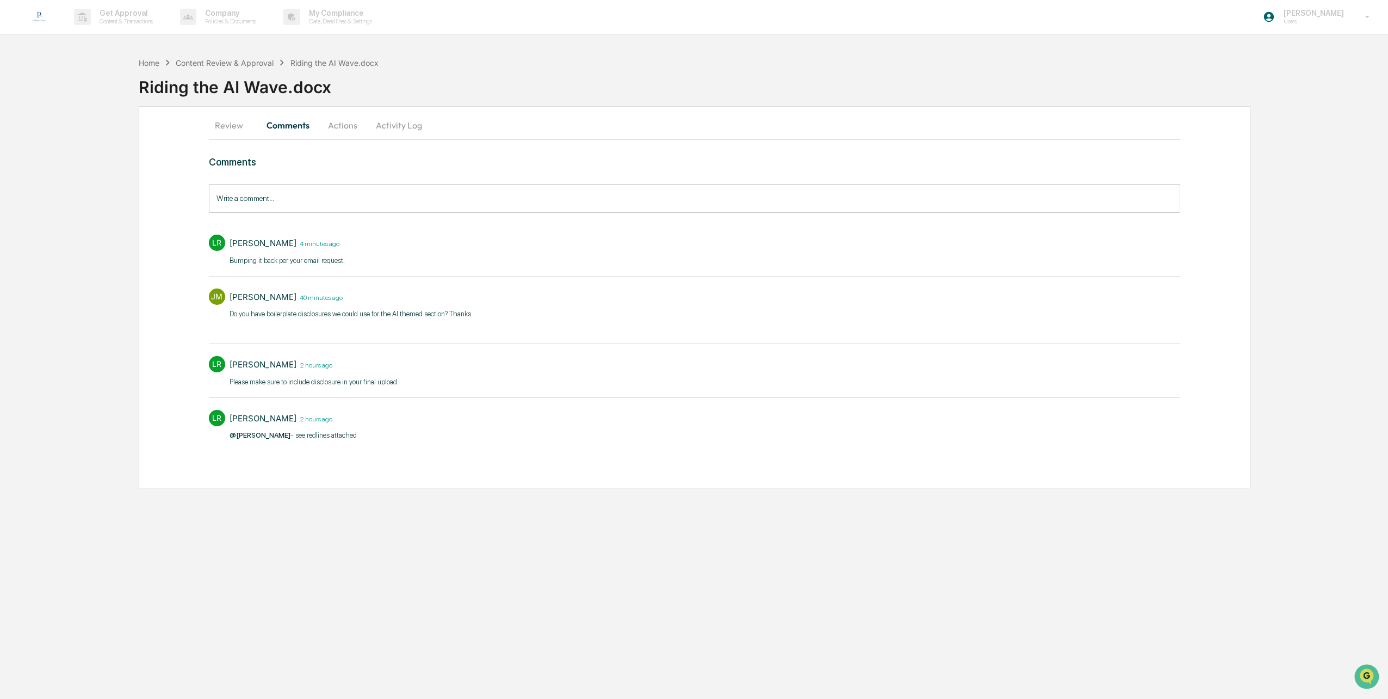
click at [345, 122] on button "Actions" at bounding box center [342, 125] width 49 height 26
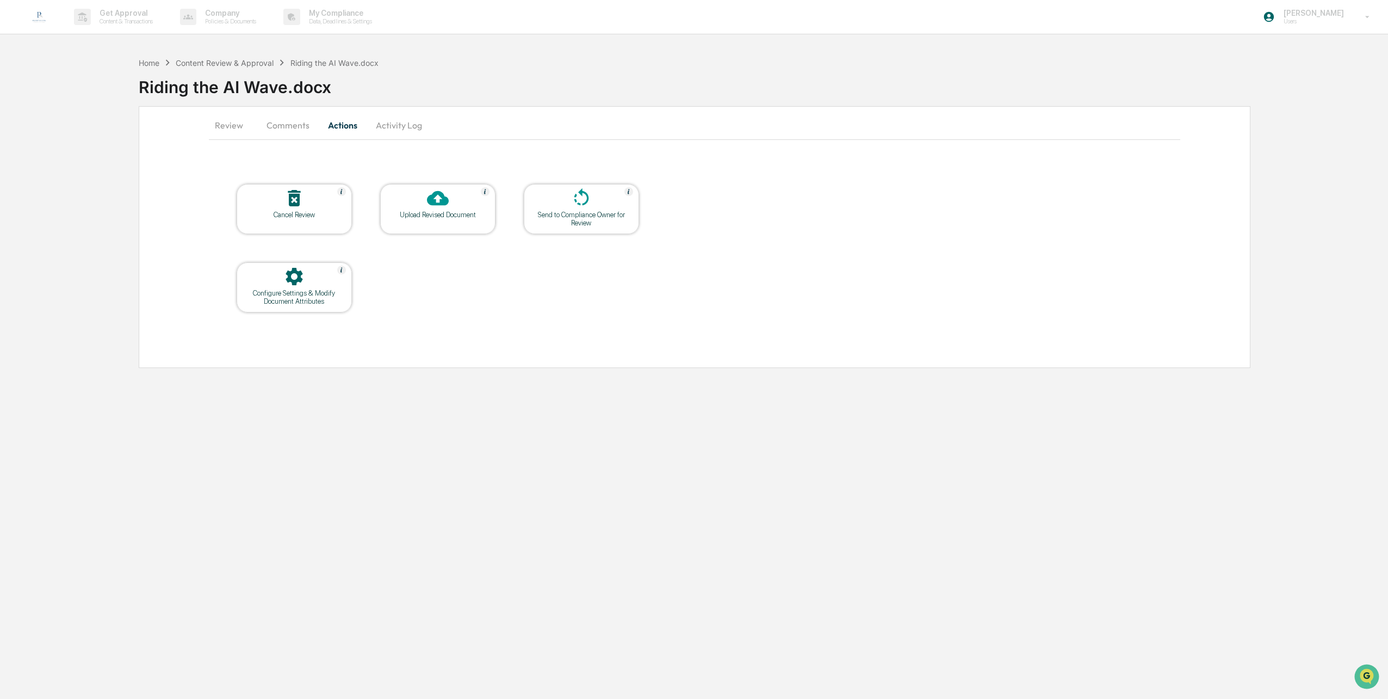
click at [462, 218] on div "Upload Revised Document" at bounding box center [438, 215] width 98 height 8
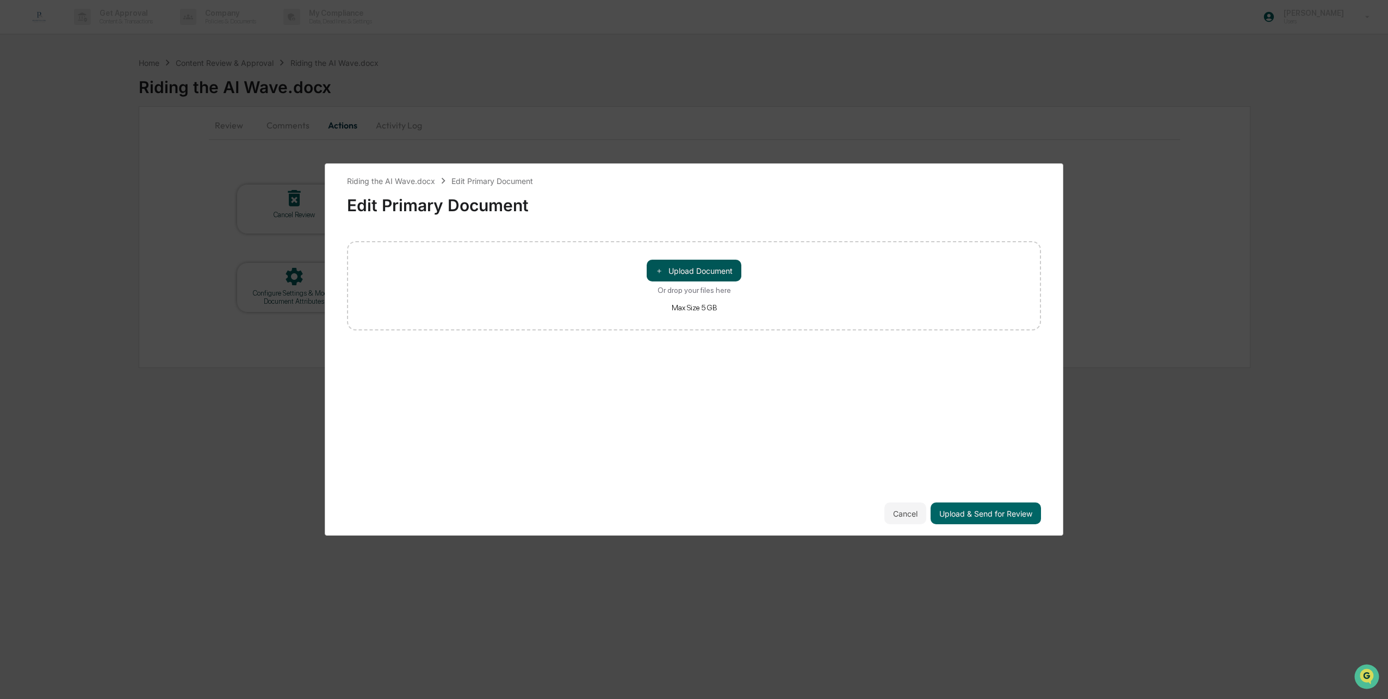
click at [708, 270] on button "＋ Upload Document" at bounding box center [694, 271] width 95 height 22
click at [961, 514] on button "Upload & Send for Review" at bounding box center [986, 513] width 110 height 22
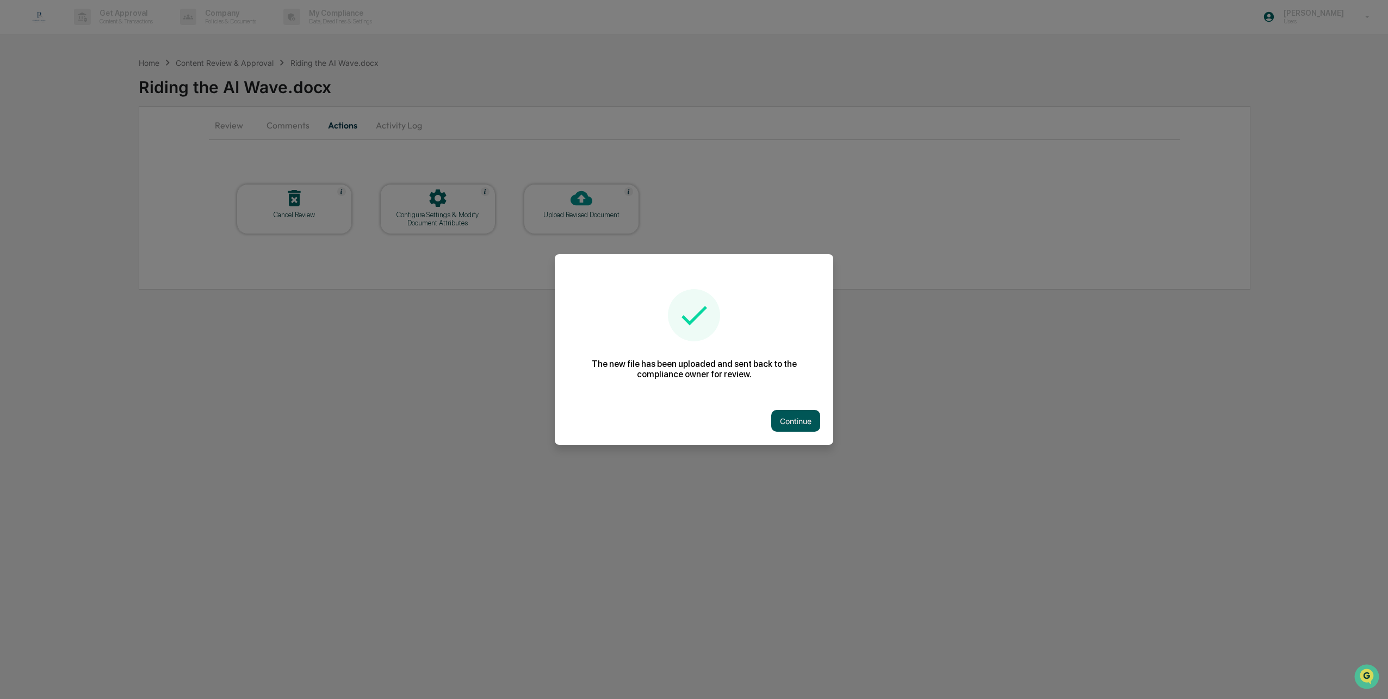
click at [784, 417] on button "Continue" at bounding box center [795, 421] width 49 height 22
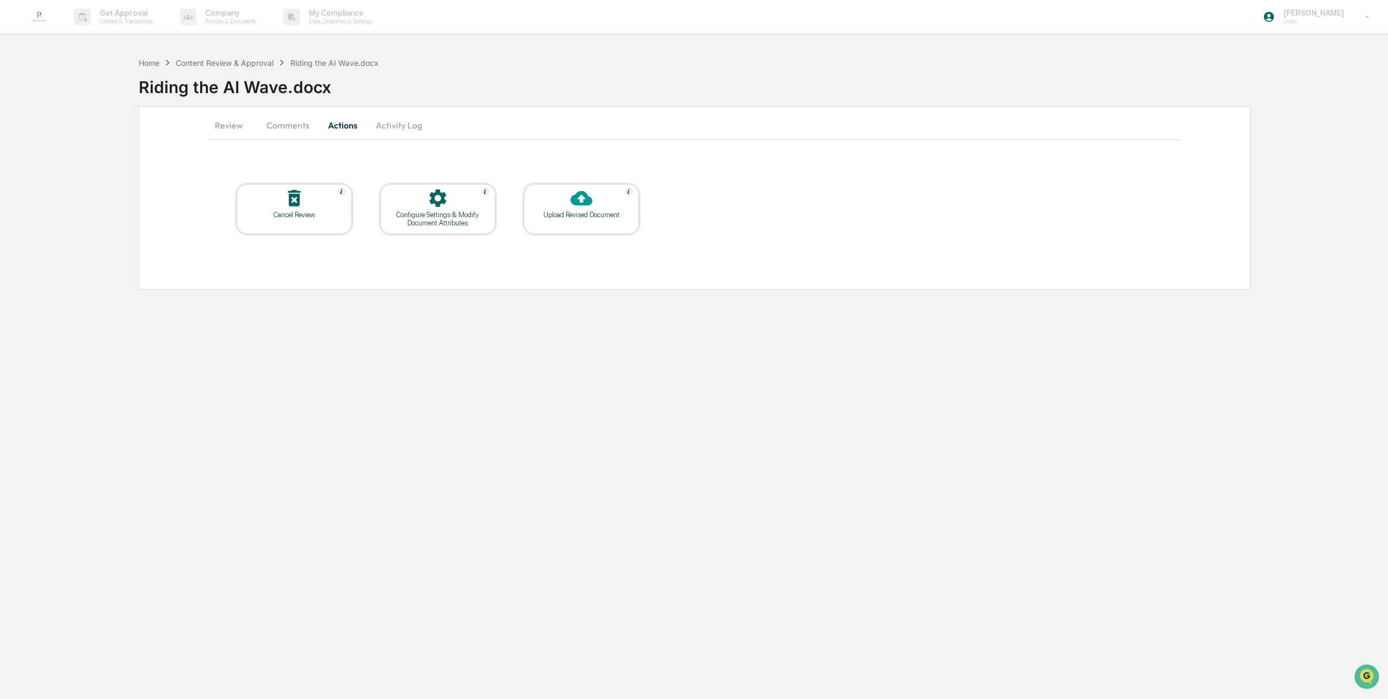
click at [288, 125] on button "Comments" at bounding box center [288, 125] width 60 height 26
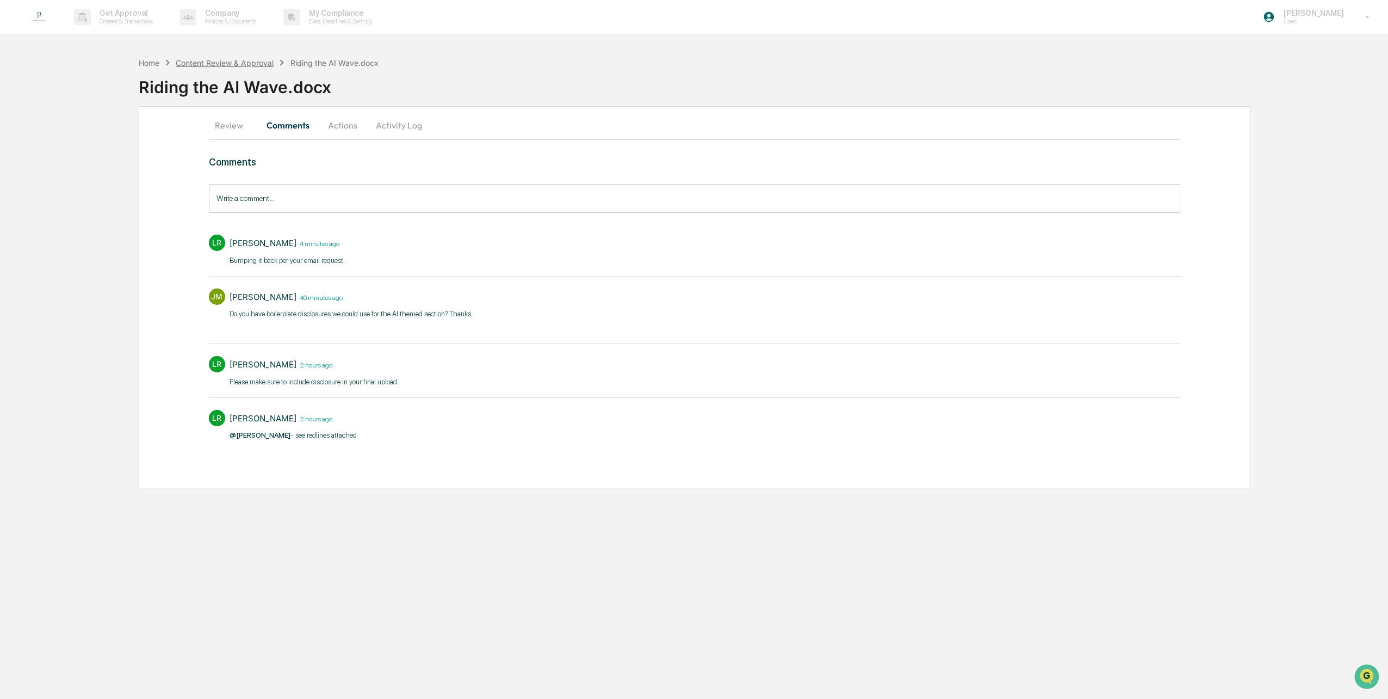
click at [251, 60] on div "Content Review & Approval" at bounding box center [225, 62] width 98 height 9
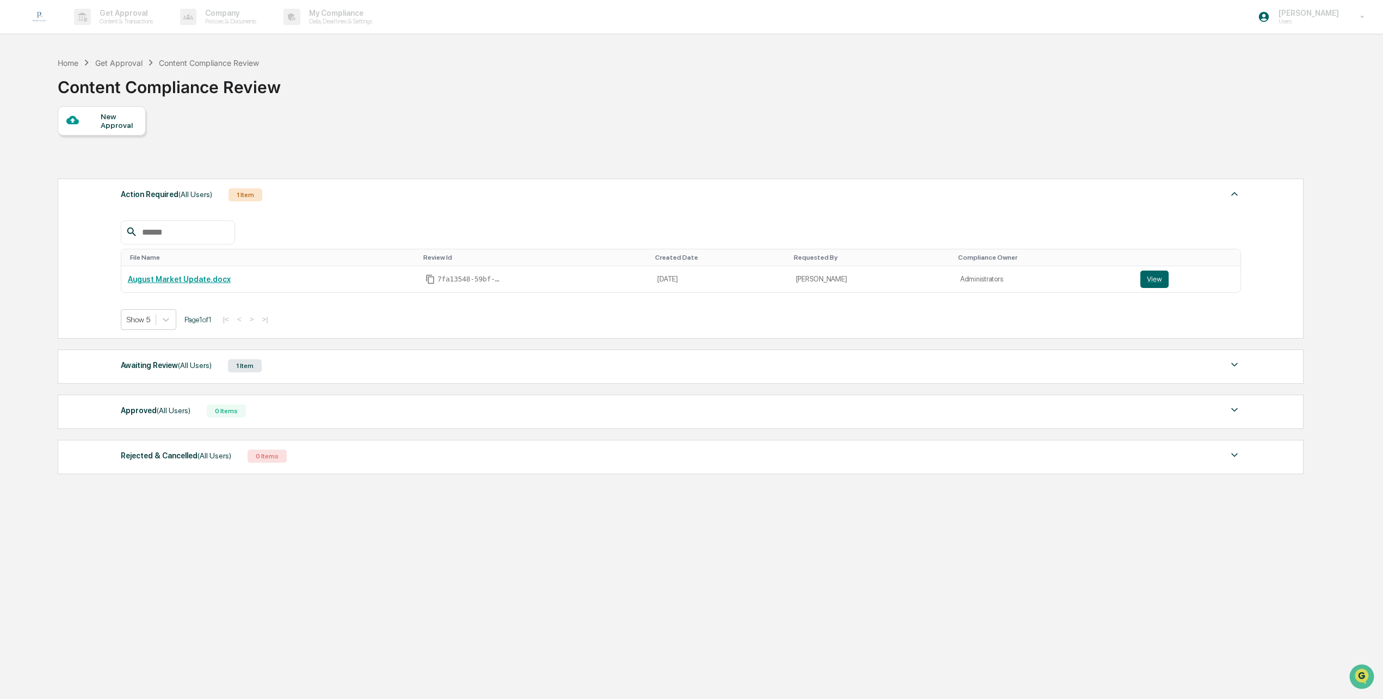
click at [122, 61] on div "Get Approval" at bounding box center [118, 62] width 47 height 9
click at [66, 63] on div "Home" at bounding box center [68, 62] width 21 height 9
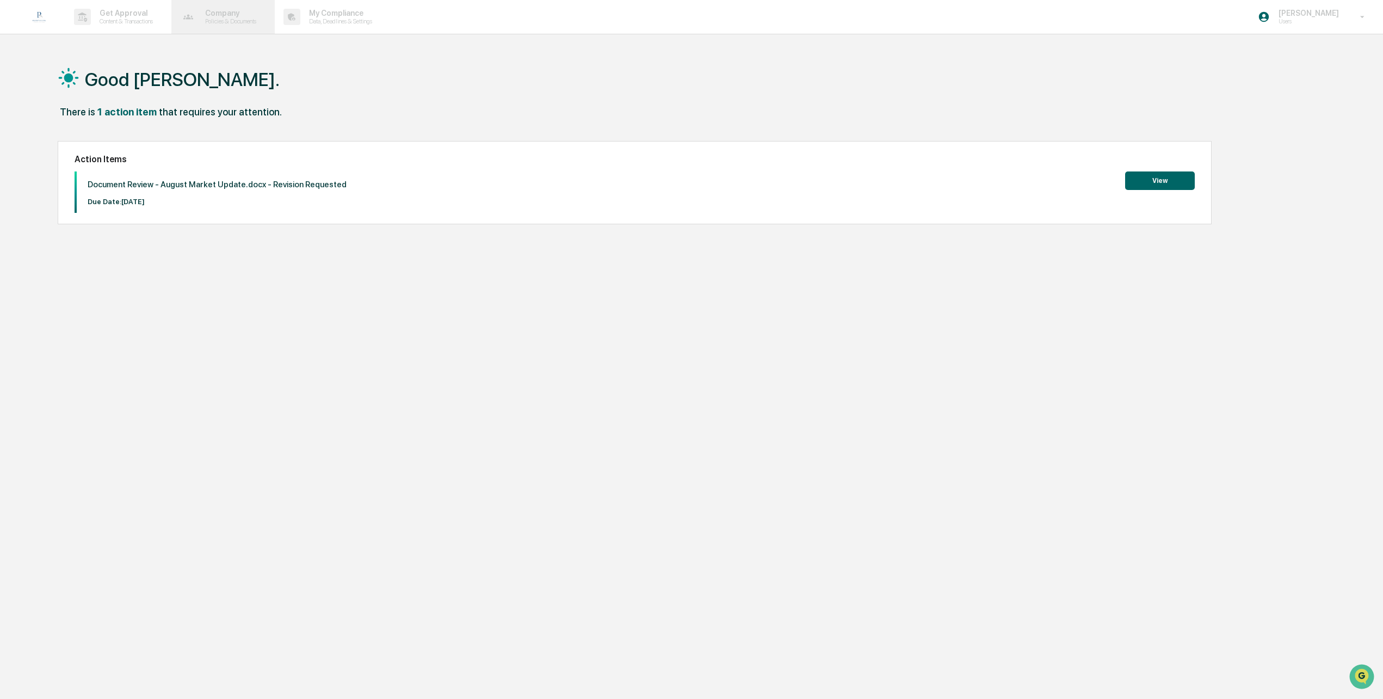
click at [237, 17] on p "Company" at bounding box center [228, 13] width 65 height 9
click at [442, 91] on div at bounding box center [694, 349] width 1388 height 699
click at [1161, 184] on button "View" at bounding box center [1160, 180] width 70 height 18
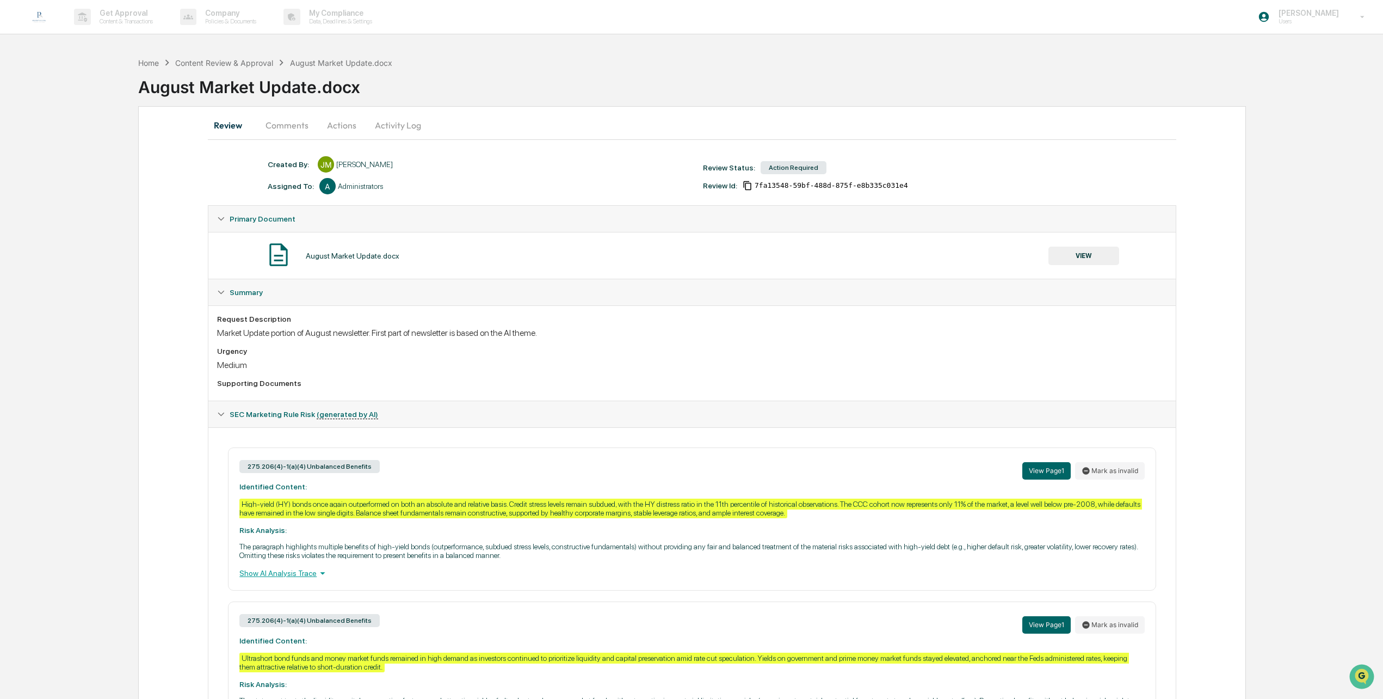
click at [1087, 260] on button "VIEW" at bounding box center [1083, 255] width 71 height 18
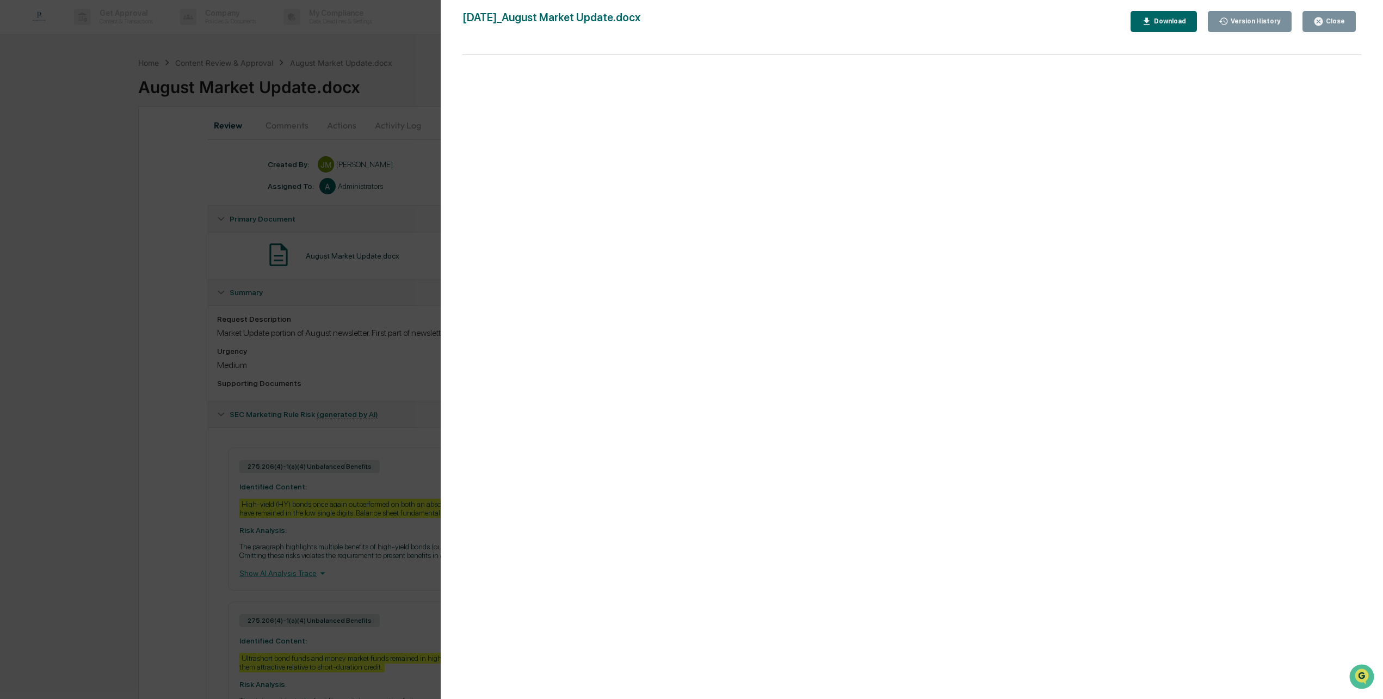
click at [1256, 18] on div "Version History" at bounding box center [1255, 21] width 52 height 8
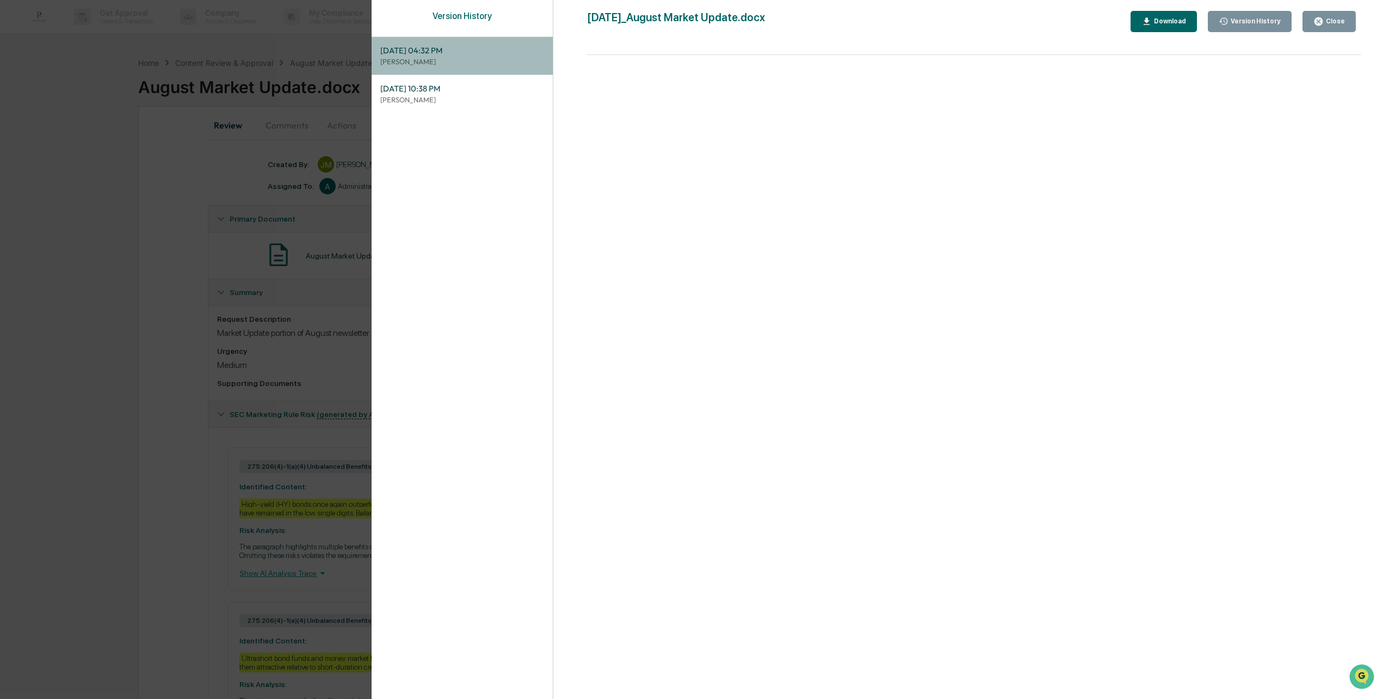
click at [465, 57] on p "Lindsay Rider" at bounding box center [462, 62] width 164 height 10
click at [1180, 17] on div "Download" at bounding box center [1163, 21] width 45 height 10
click at [1181, 21] on div "Download" at bounding box center [1169, 21] width 34 height 8
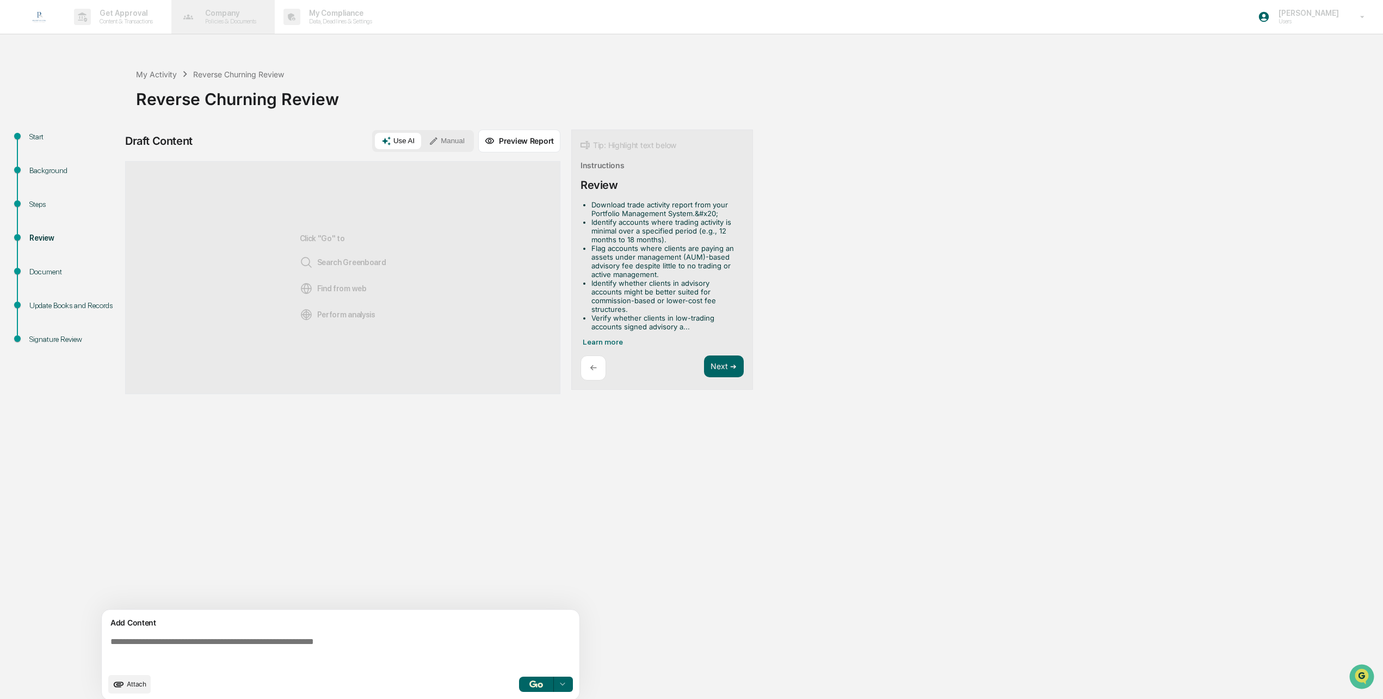
click at [212, 14] on p "Company" at bounding box center [228, 13] width 65 height 9
click at [405, 71] on div at bounding box center [694, 349] width 1388 height 699
click at [151, 75] on div "My Activity" at bounding box center [156, 74] width 41 height 9
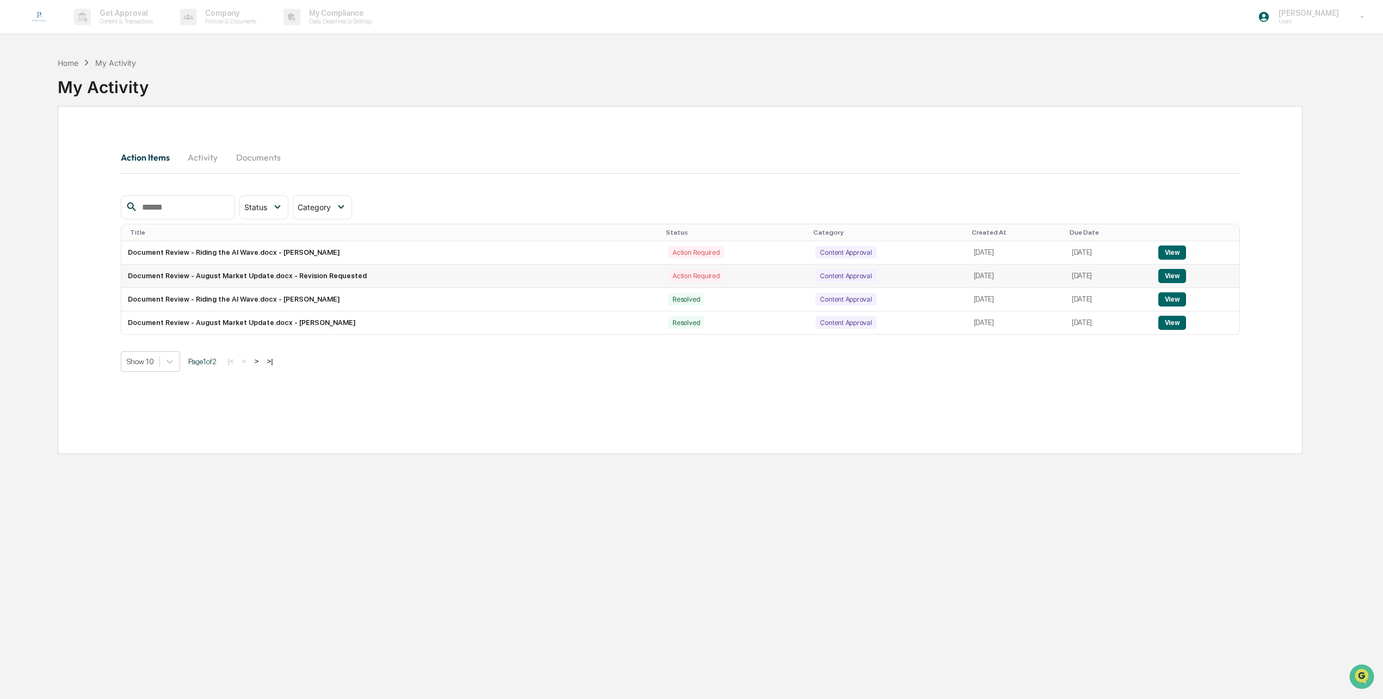
click at [1176, 276] on button "View" at bounding box center [1172, 276] width 28 height 14
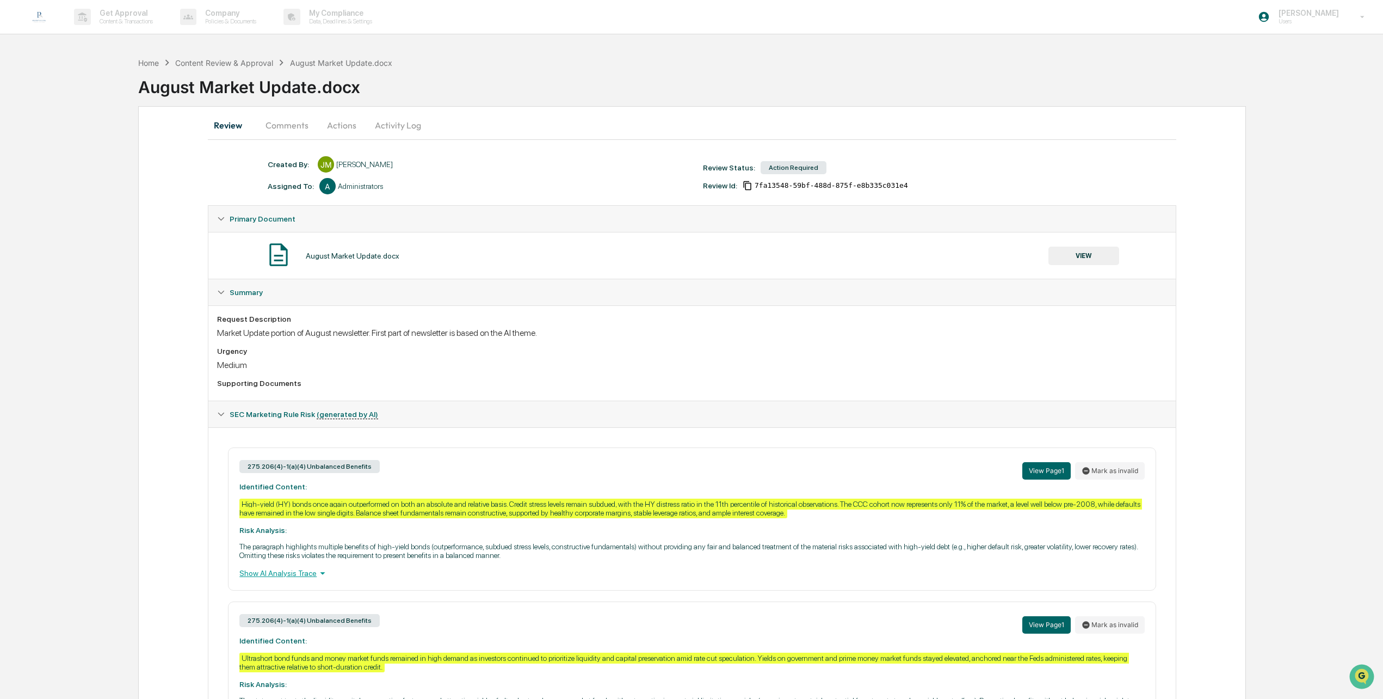
click at [166, 434] on div "Review Comments Actions Activity Log Created By: ‎ ‎ JM James Milroy Assigned T…" at bounding box center [692, 522] width 1108 height 832
click at [1090, 267] on div "August Market Update.docx VIEW" at bounding box center [691, 255] width 949 height 29
click at [1090, 261] on button "VIEW" at bounding box center [1083, 255] width 71 height 18
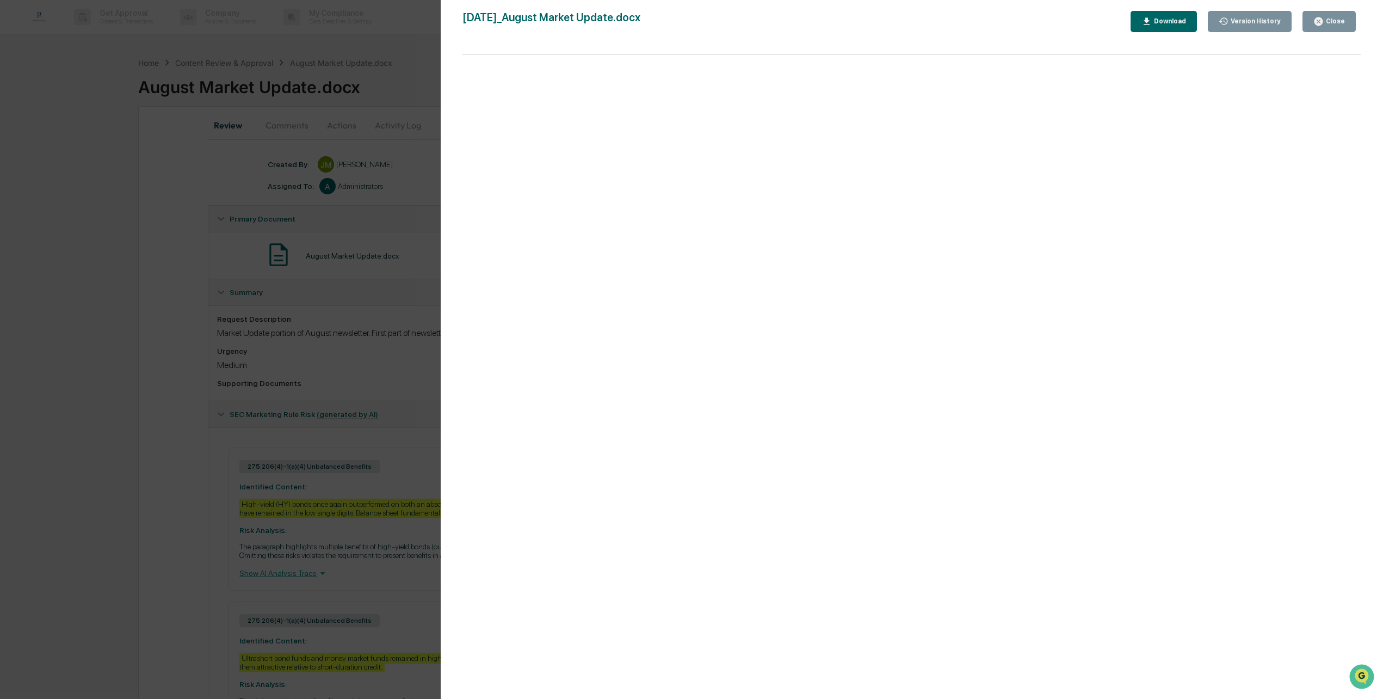
click at [1186, 25] on div "Download" at bounding box center [1169, 21] width 34 height 8
click at [1335, 24] on div "Close" at bounding box center [1334, 21] width 21 height 8
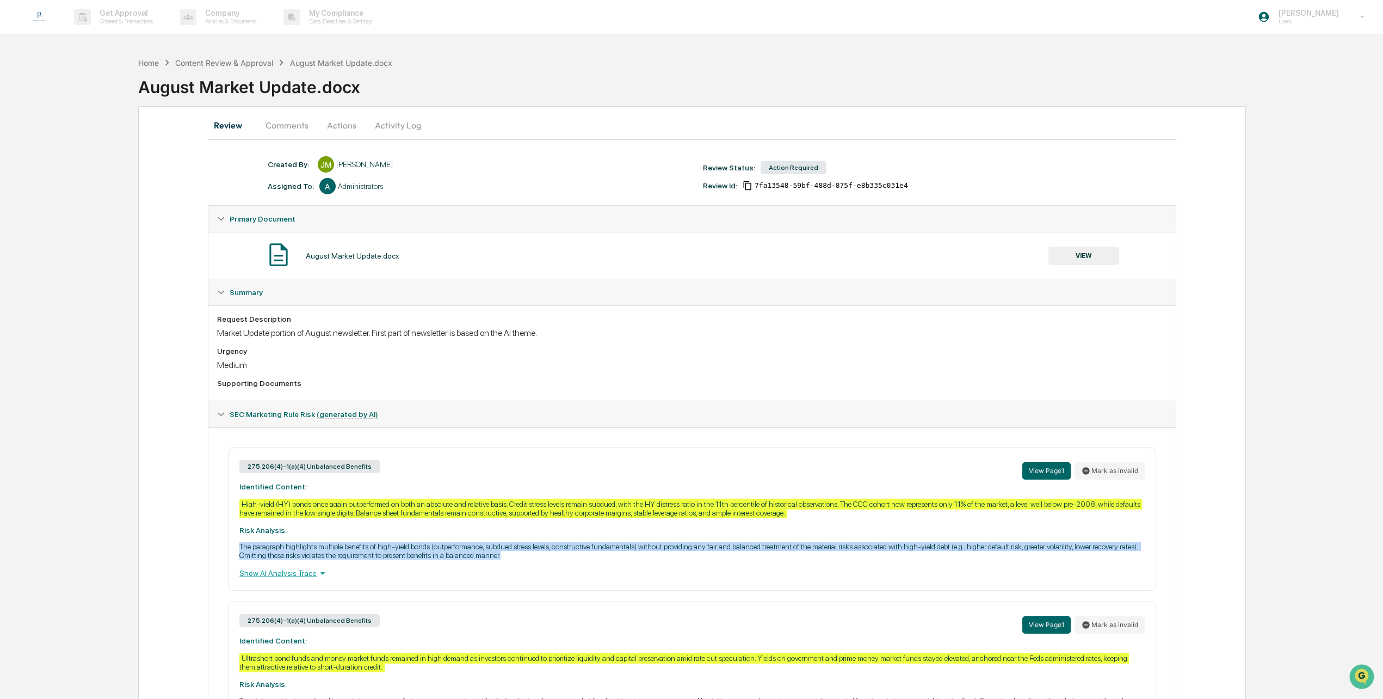
drag, startPoint x: 240, startPoint y: 547, endPoint x: 529, endPoint y: 559, distance: 288.6
click at [529, 559] on p "The paragraph highlights multiple benefits of high-yield bonds (outperformance,…" at bounding box center [691, 550] width 905 height 17
drag, startPoint x: 529, startPoint y: 559, endPoint x: 485, endPoint y: 556, distance: 43.7
copy p "The paragraph highlights multiple benefits of high-yield bonds (outperformance,…"
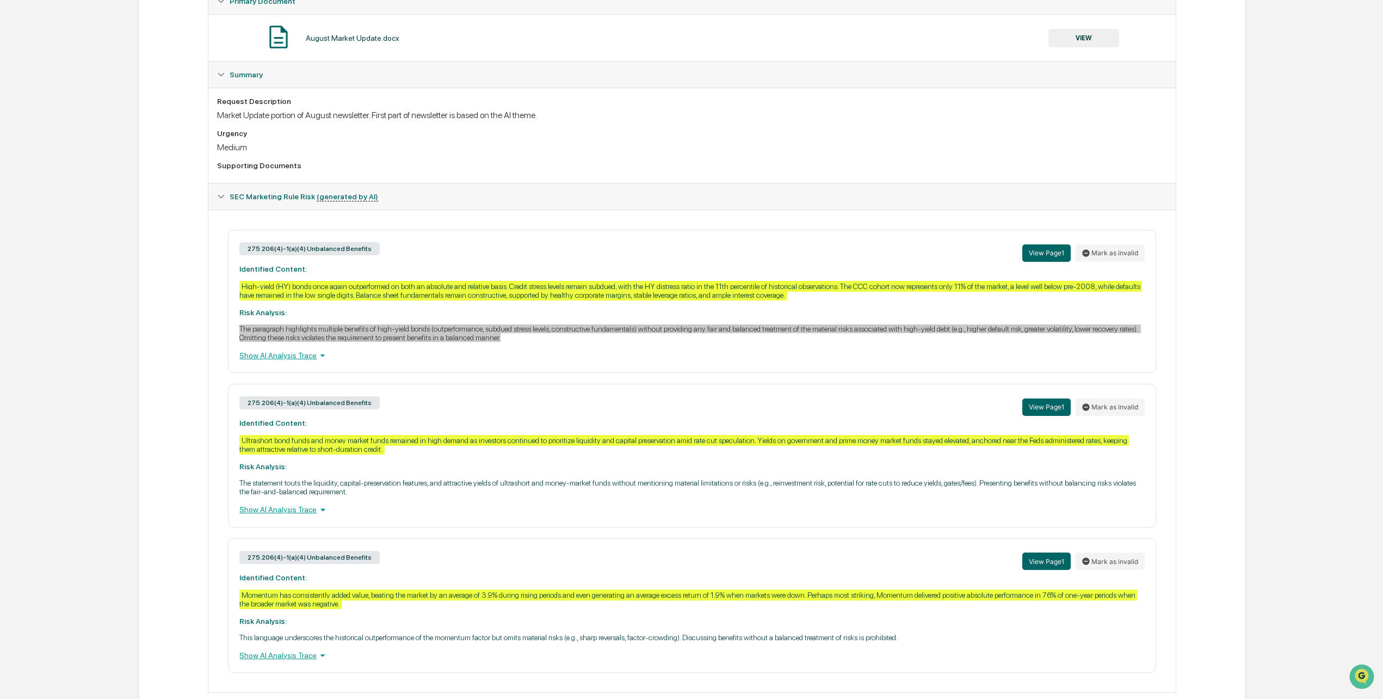
scroll to position [246, 0]
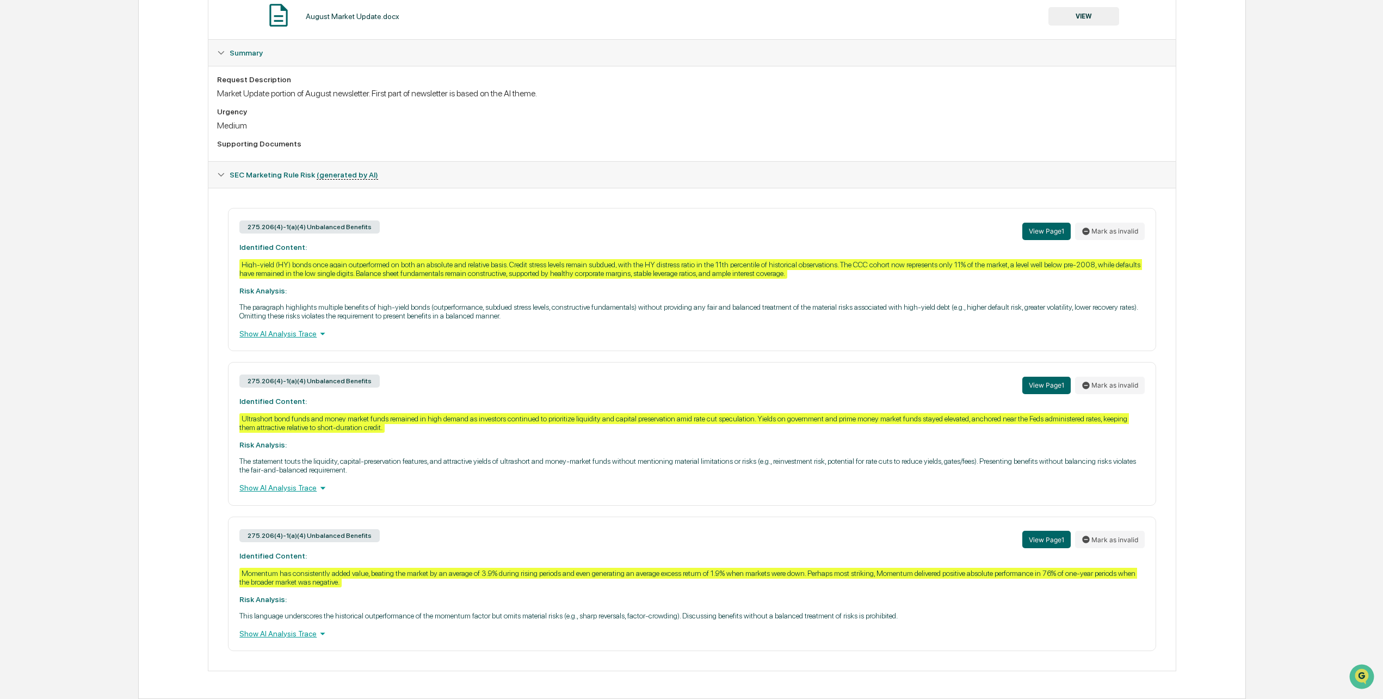
click at [378, 479] on div "275.206(4)-1(a)(4) Unbalanced Benefits View Page 1 Mark as invalid Identified C…" at bounding box center [692, 433] width 928 height 143
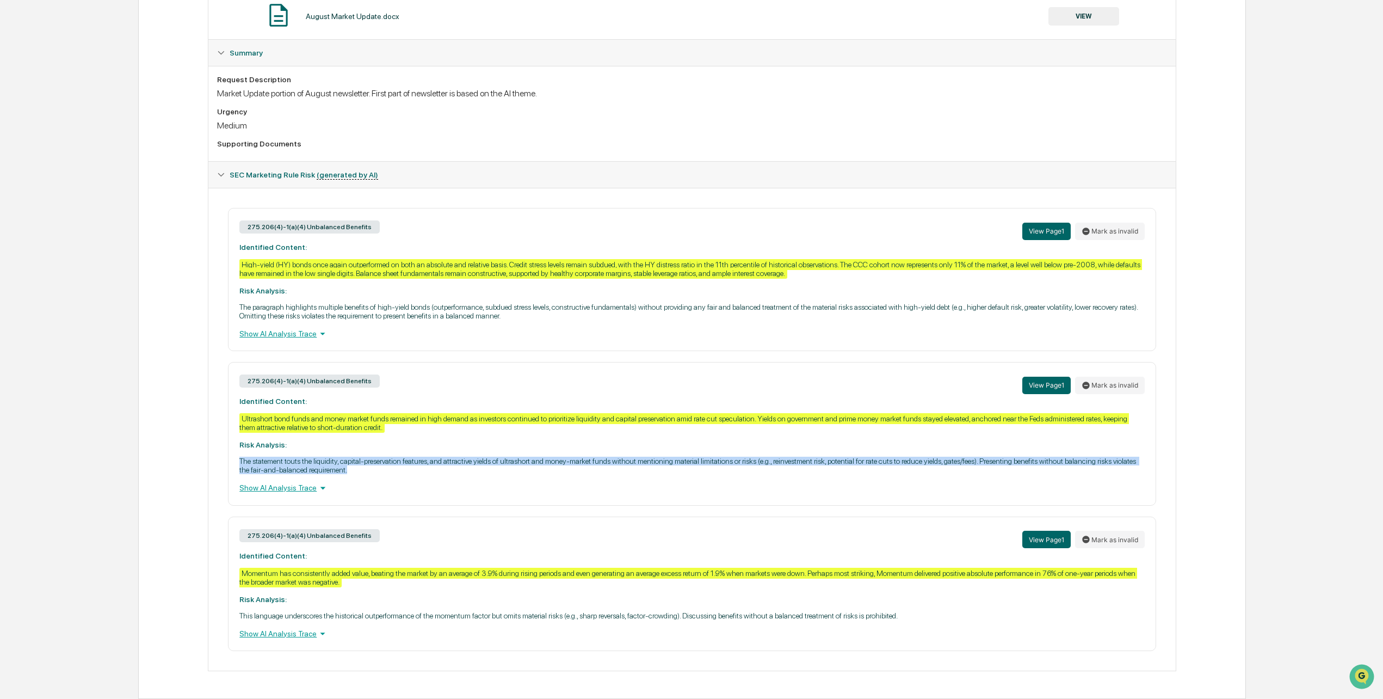
drag, startPoint x: 239, startPoint y: 460, endPoint x: 355, endPoint y: 470, distance: 116.3
click at [355, 470] on p "The statement touts the liquidity, capital-preservation features, and attractiv…" at bounding box center [691, 464] width 905 height 17
drag, startPoint x: 355, startPoint y: 470, endPoint x: 316, endPoint y: 466, distance: 40.0
copy p "The statement touts the liquidity, capital-preservation features, and attractiv…"
click at [319, 489] on icon at bounding box center [323, 488] width 12 height 12
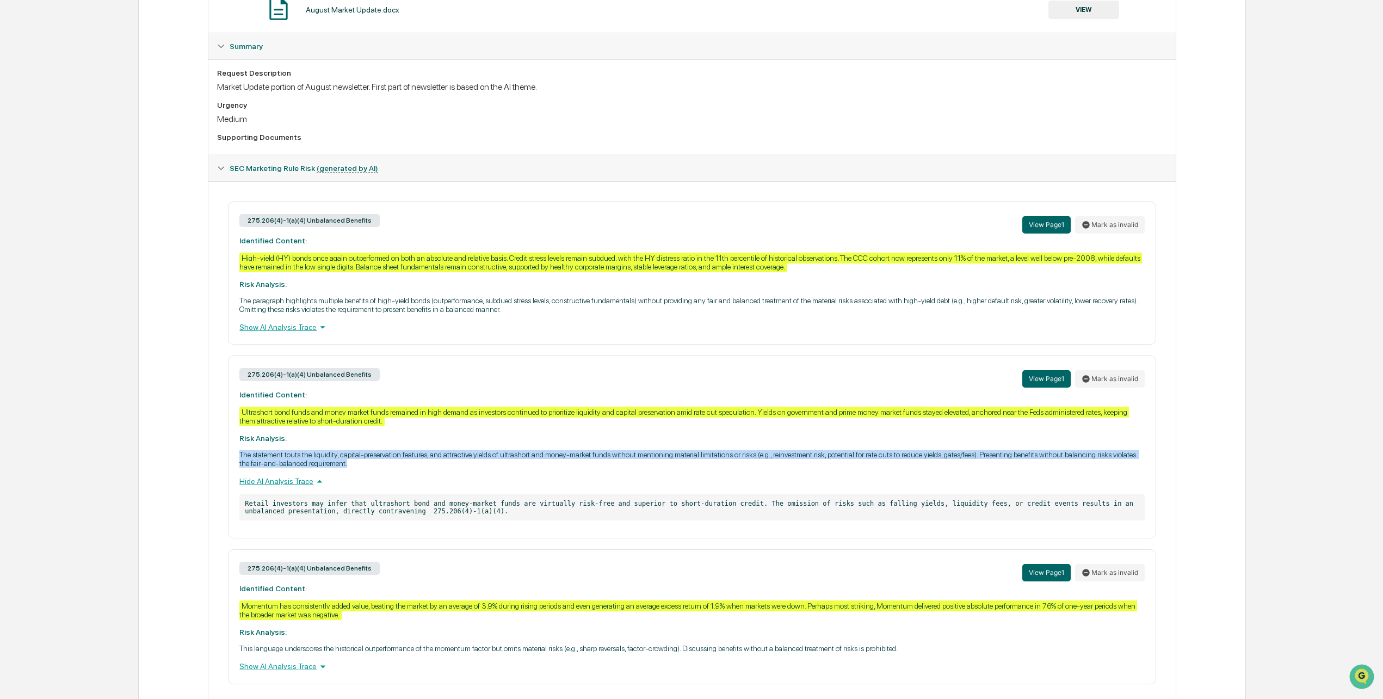
click at [319, 487] on icon at bounding box center [319, 481] width 12 height 12
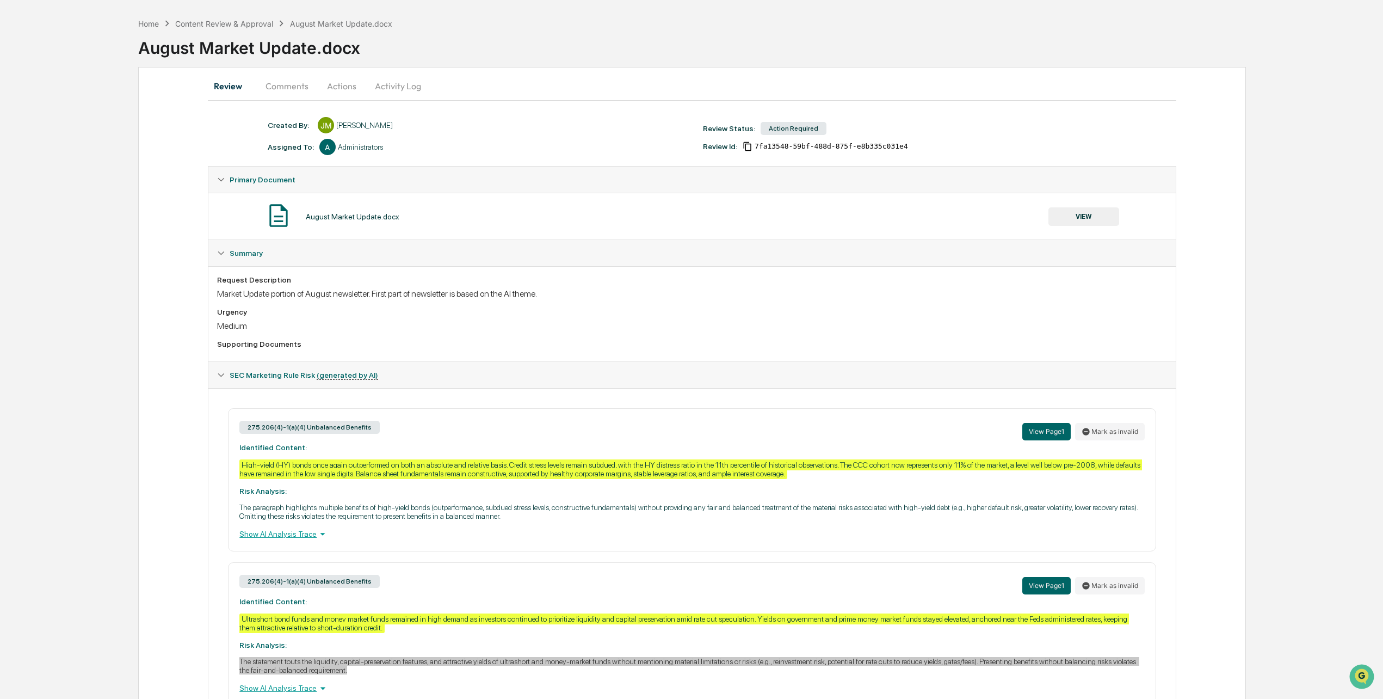
scroll to position [28, 0]
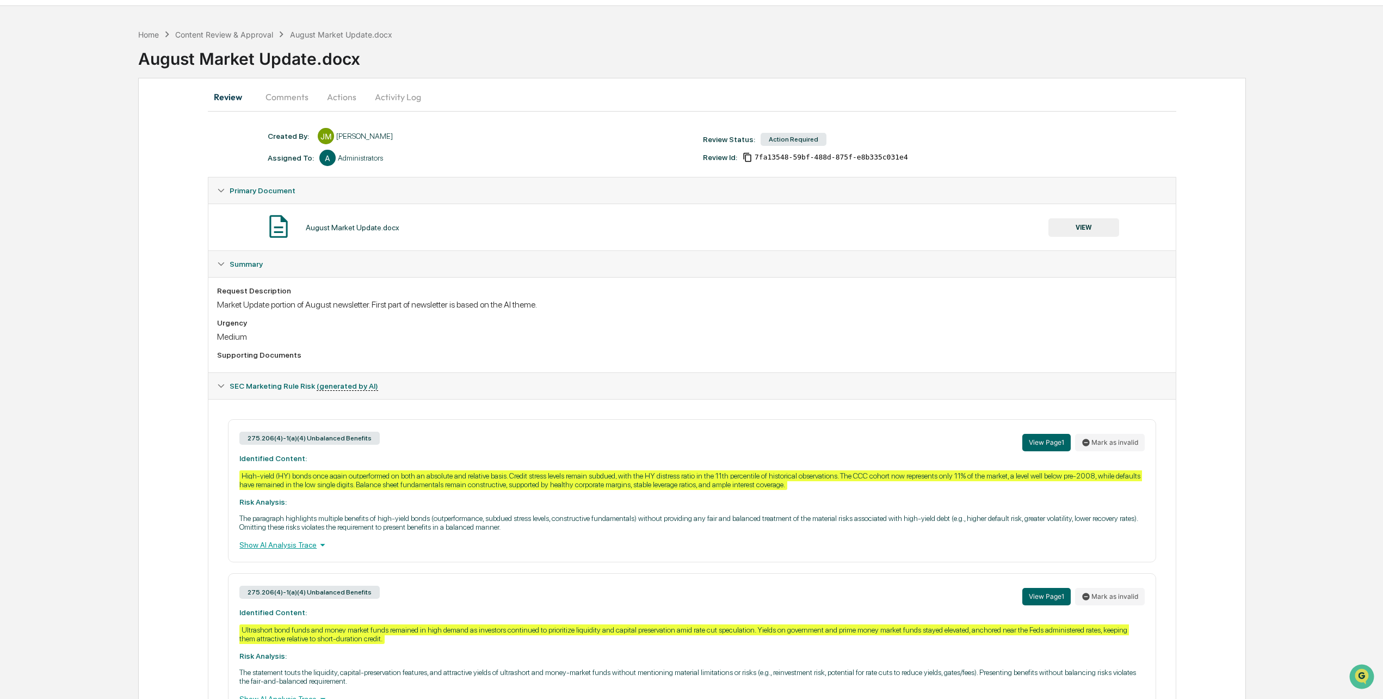
click at [518, 560] on div "275.206(4)-1(a)(4) Unbalanced Benefits View Page 1 Mark as invalid Identified C…" at bounding box center [692, 490] width 928 height 143
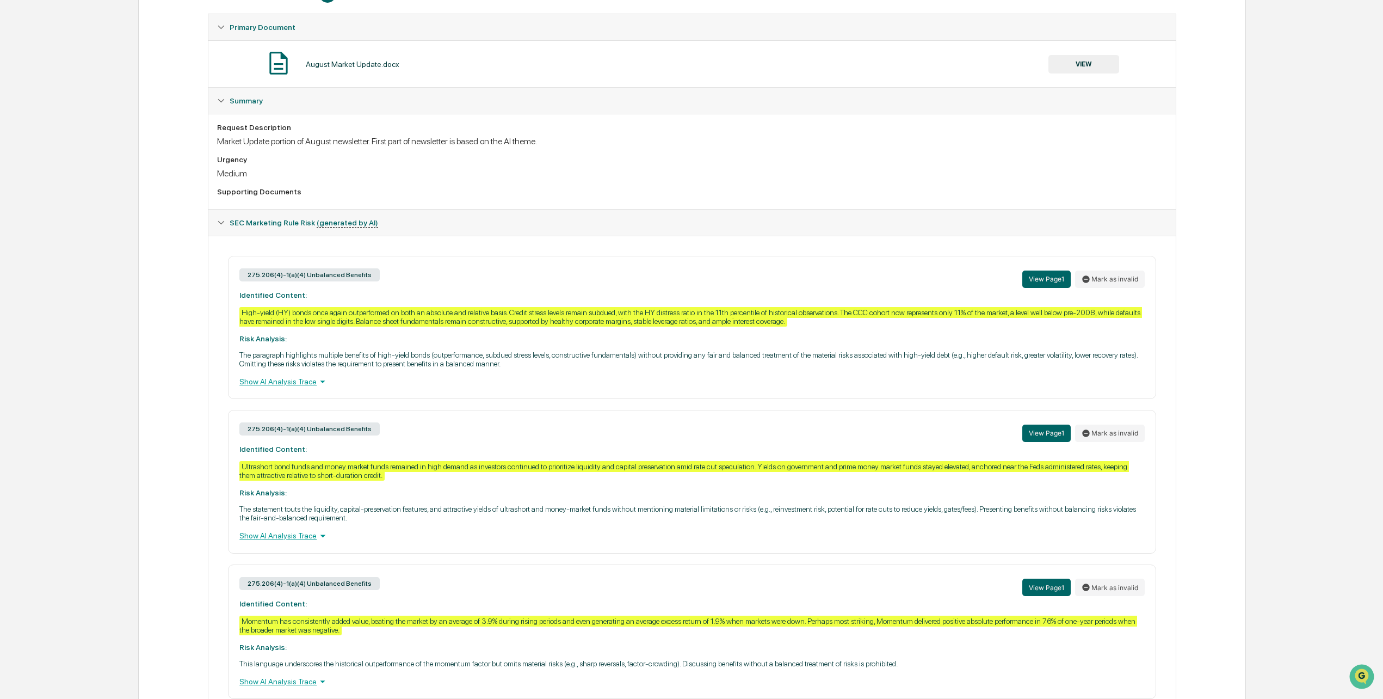
scroll to position [246, 0]
